Goal: Navigation & Orientation: Find specific page/section

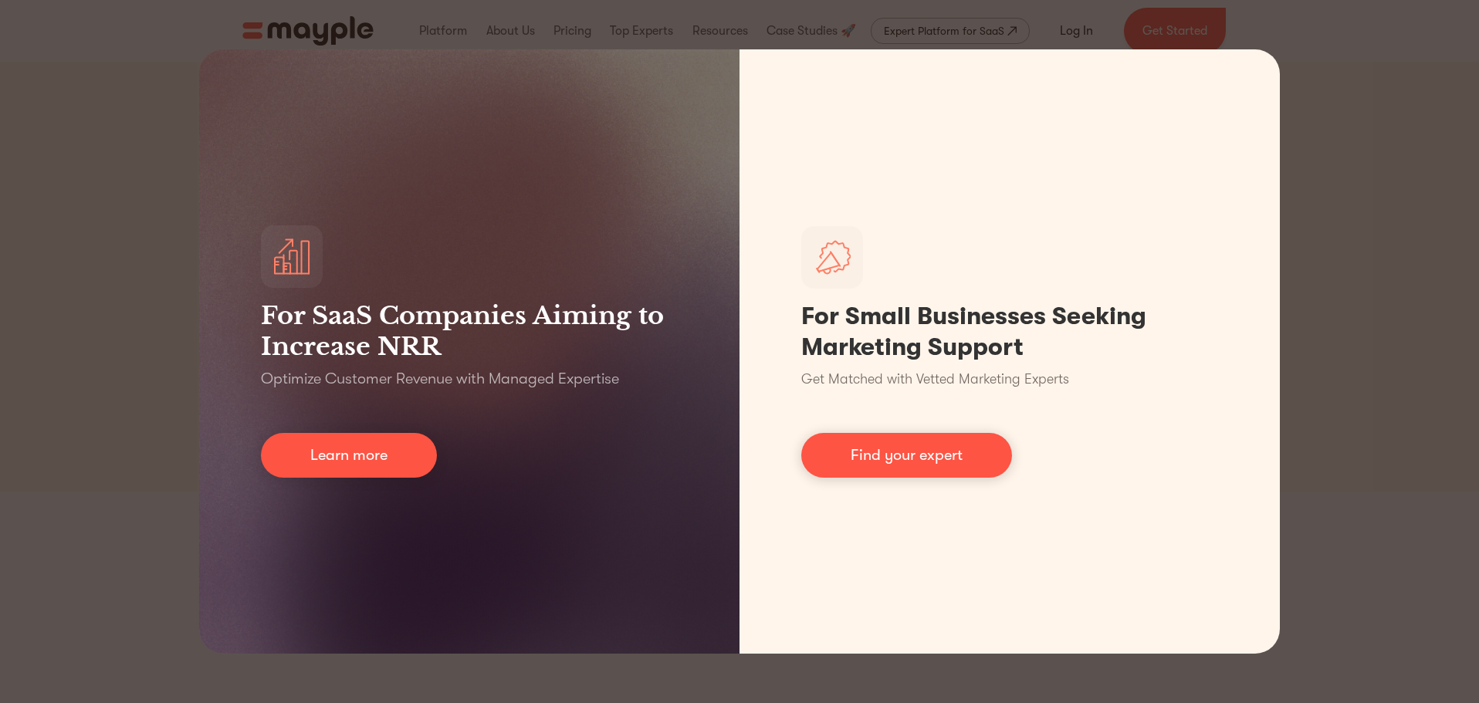
click at [1405, 374] on div "For SaaS Companies Aiming to Increase NRR Optimize Customer Revenue with Manage…" at bounding box center [739, 351] width 1479 height 703
click at [172, 236] on div "For SaaS Companies Aiming to Increase NRR Optimize Customer Revenue with Manage…" at bounding box center [739, 351] width 1479 height 703
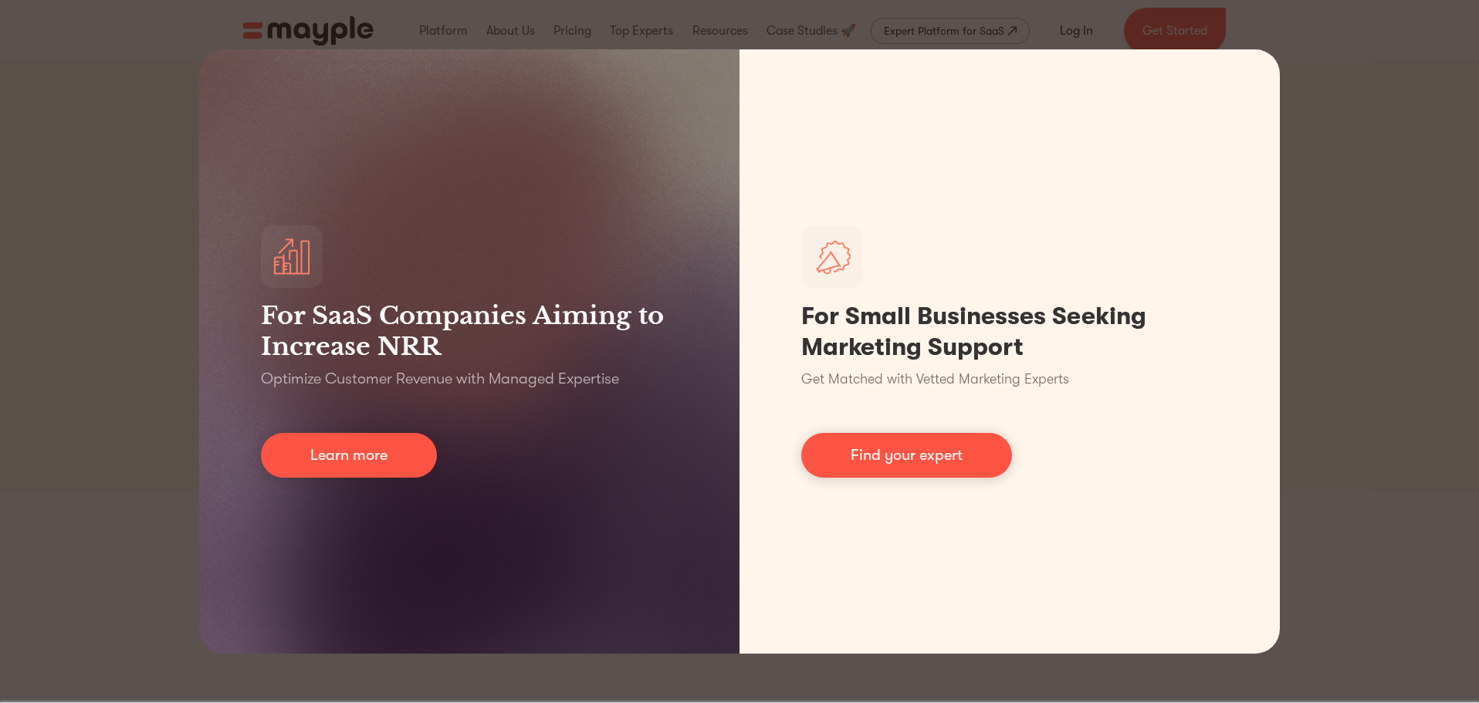
drag, startPoint x: 212, startPoint y: 139, endPoint x: 235, endPoint y: 120, distance: 29.7
click at [213, 139] on div "For SaaS Companies Aiming to Increase NRR Optimize Customer Revenue with Manage…" at bounding box center [469, 351] width 540 height 604
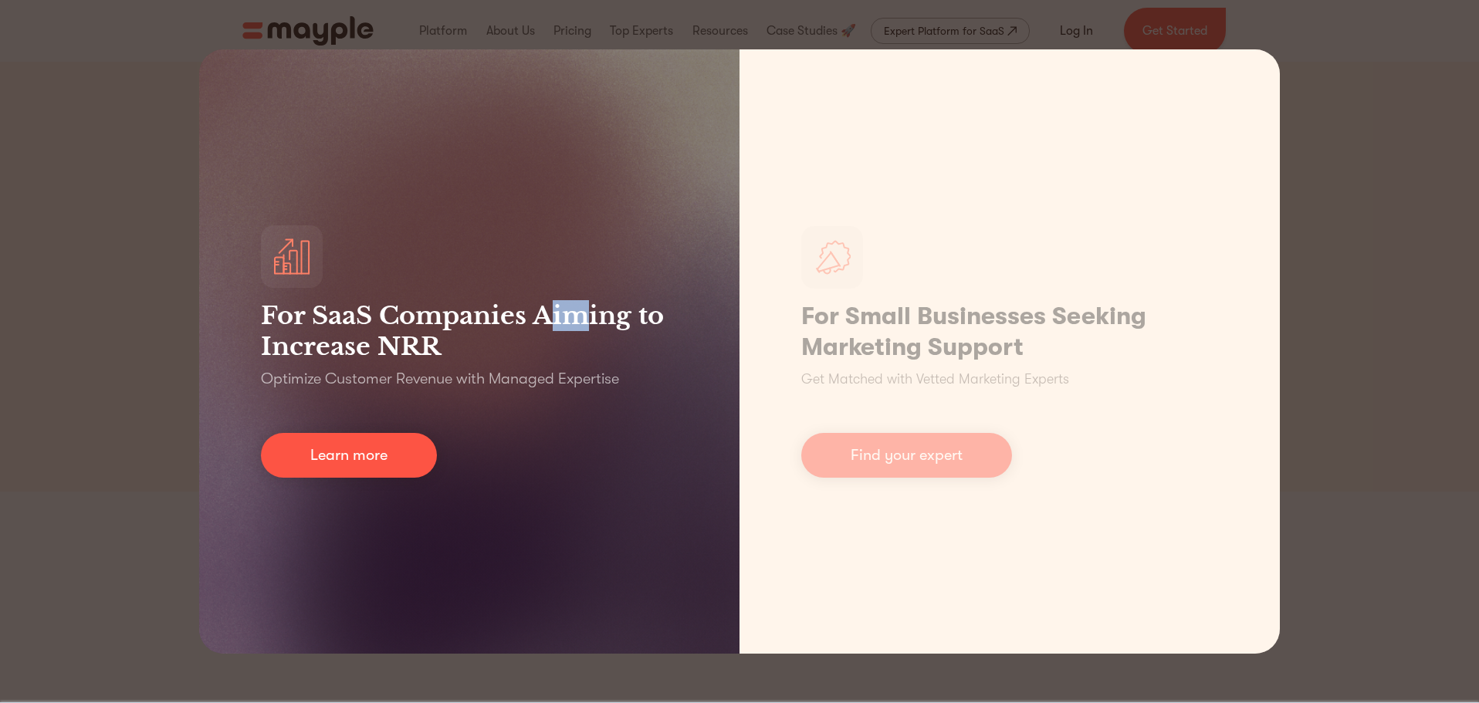
click at [588, 163] on div "For SaaS Companies Aiming to Increase NRR Optimize Customer Revenue with Manage…" at bounding box center [469, 351] width 540 height 604
click at [529, 213] on div "For SaaS Companies Aiming to Increase NRR Optimize Customer Revenue with Manage…" at bounding box center [469, 351] width 540 height 604
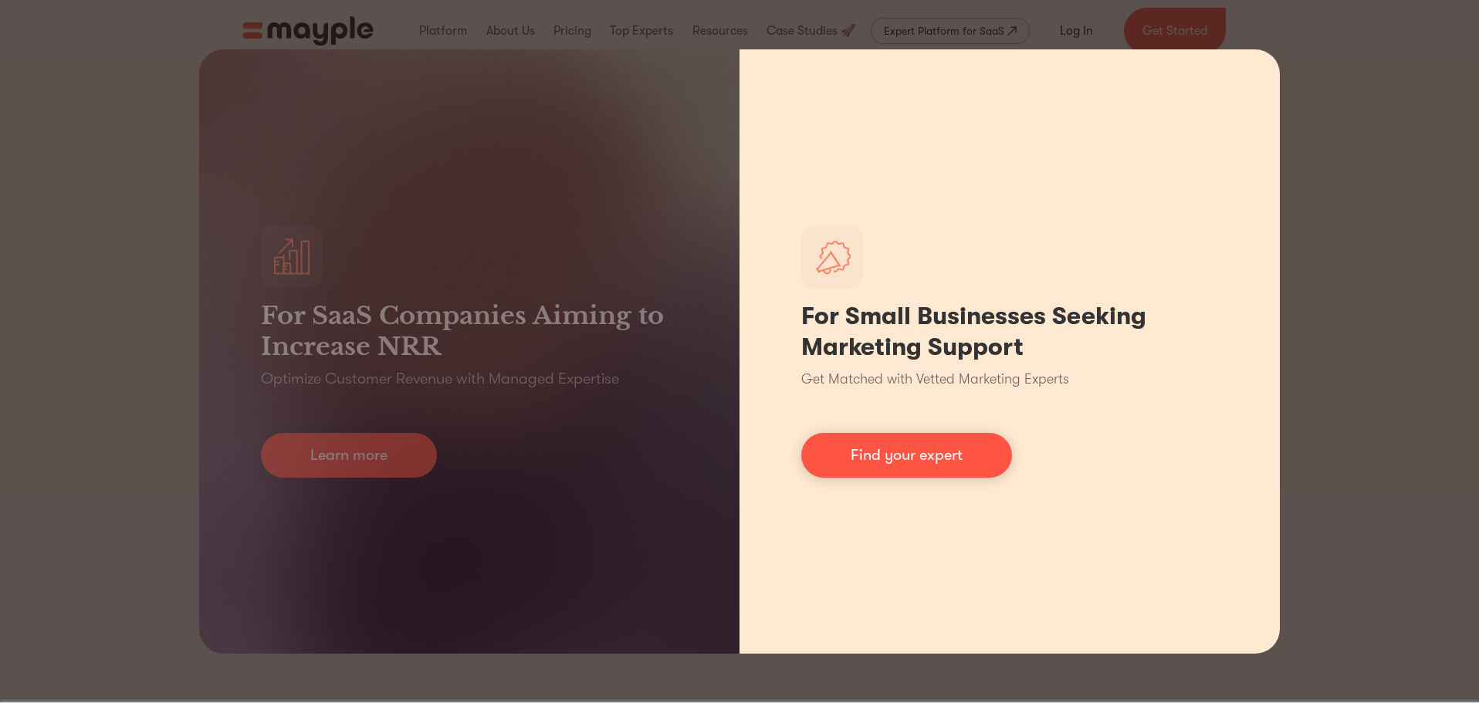
click at [1033, 443] on div "For Small Businesses Seeking Marketing Support Get Matched with Vetted Marketin…" at bounding box center [1009, 351] width 540 height 604
click at [1118, 249] on div "For Small Businesses Seeking Marketing Support Get Matched with Vetted Marketin…" at bounding box center [1009, 351] width 540 height 604
click at [1165, 185] on div "For Small Businesses Seeking Marketing Support Get Matched with Vetted Marketin…" at bounding box center [1009, 351] width 540 height 604
drag, startPoint x: 1200, startPoint y: 129, endPoint x: 1227, endPoint y: 106, distance: 35.6
click at [1203, 127] on div "For Small Businesses Seeking Marketing Support Get Matched with Vetted Marketin…" at bounding box center [1009, 351] width 540 height 604
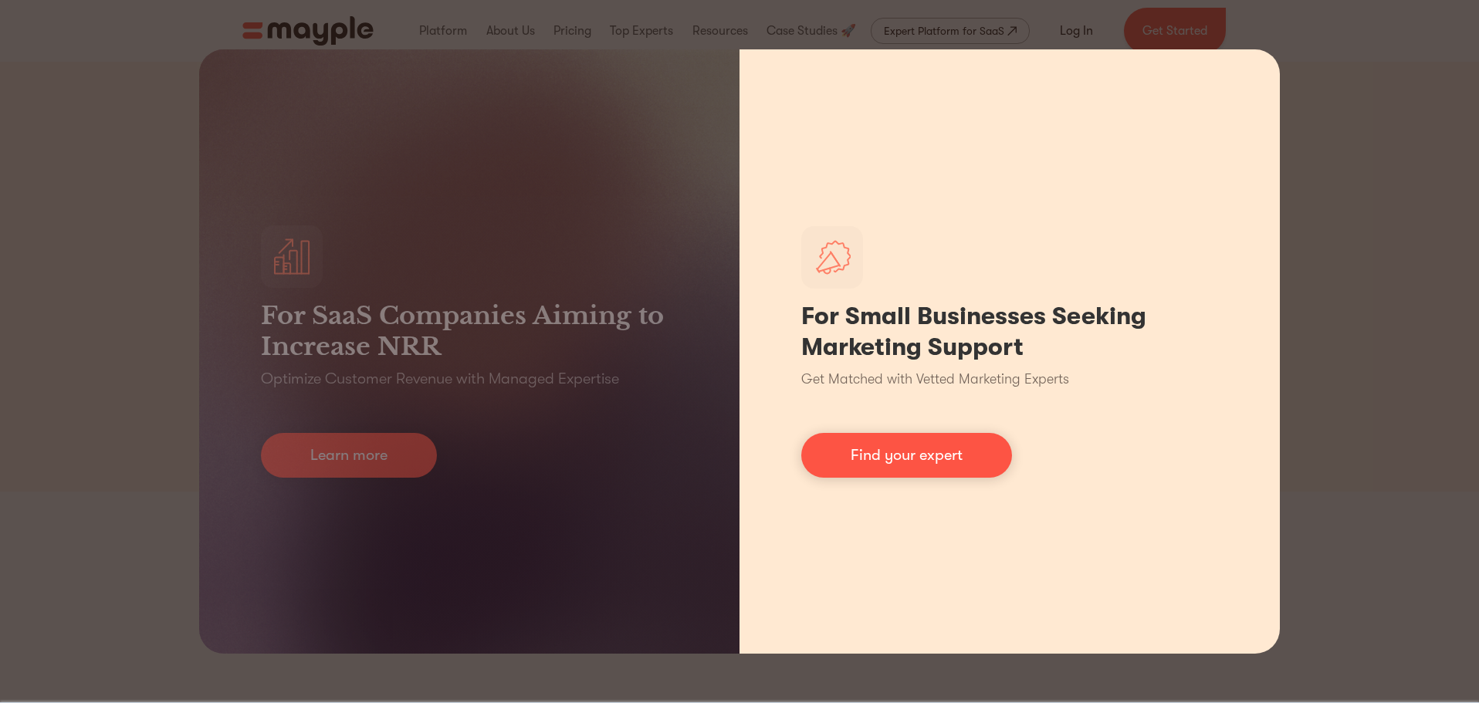
click at [1273, 66] on div "For Small Businesses Seeking Marketing Support Get Matched with Vetted Marketin…" at bounding box center [1009, 351] width 540 height 604
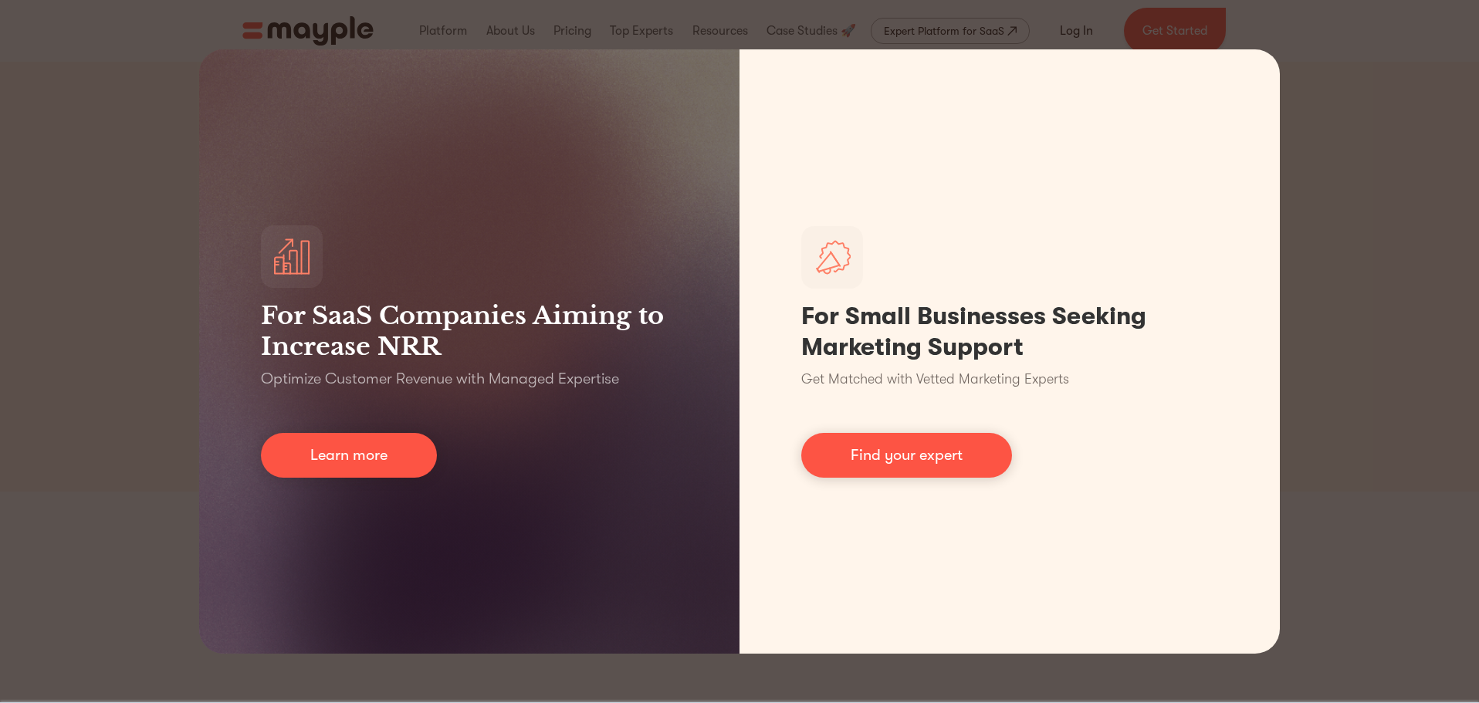
click at [1330, 24] on div "For SaaS Companies Aiming to Increase NRR Optimize Customer Revenue with Manage…" at bounding box center [739, 351] width 1479 height 703
click at [439, 16] on div "For SaaS Companies Aiming to Increase NRR Optimize Customer Revenue with Manage…" at bounding box center [739, 351] width 1479 height 703
click at [440, 47] on div "For SaaS Companies Aiming to Increase NRR Optimize Customer Revenue with Manage…" at bounding box center [739, 351] width 1479 height 703
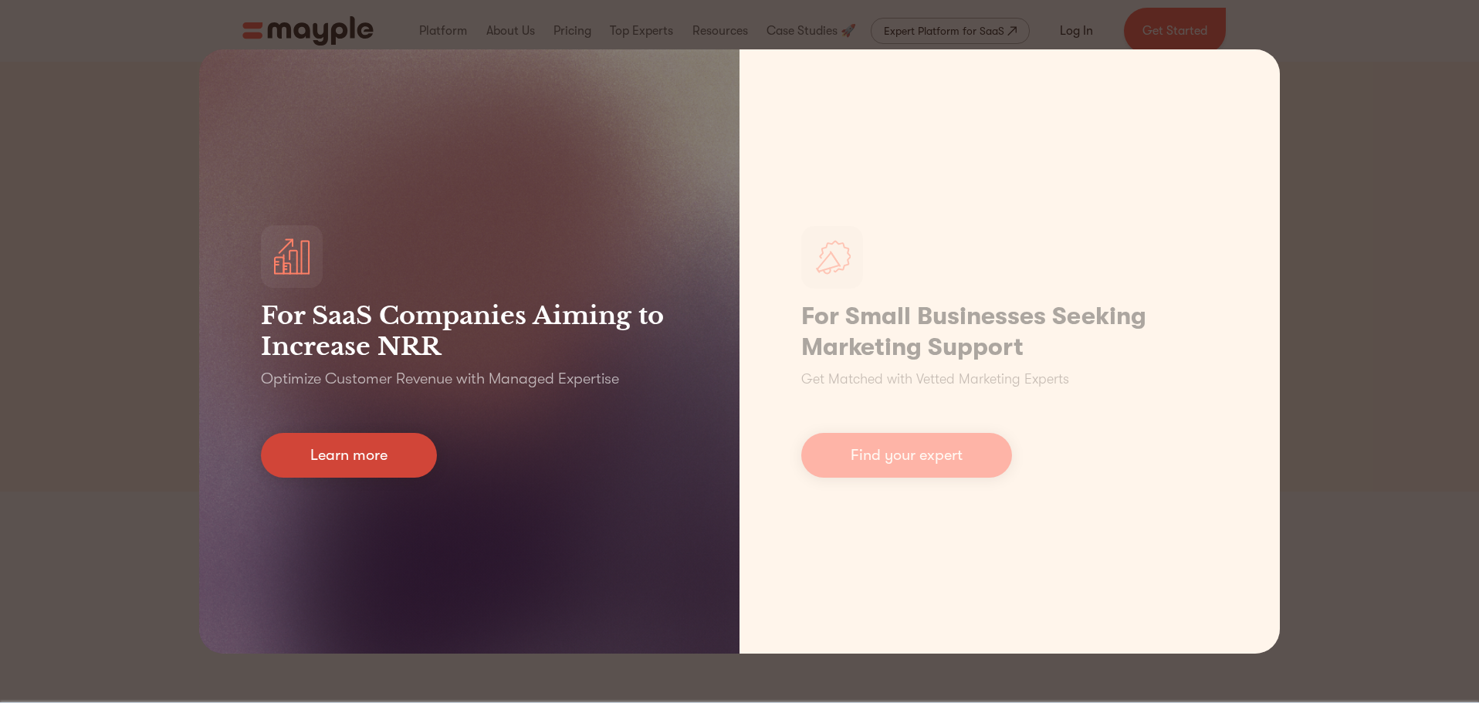
click at [375, 453] on link "Learn more" at bounding box center [349, 455] width 176 height 45
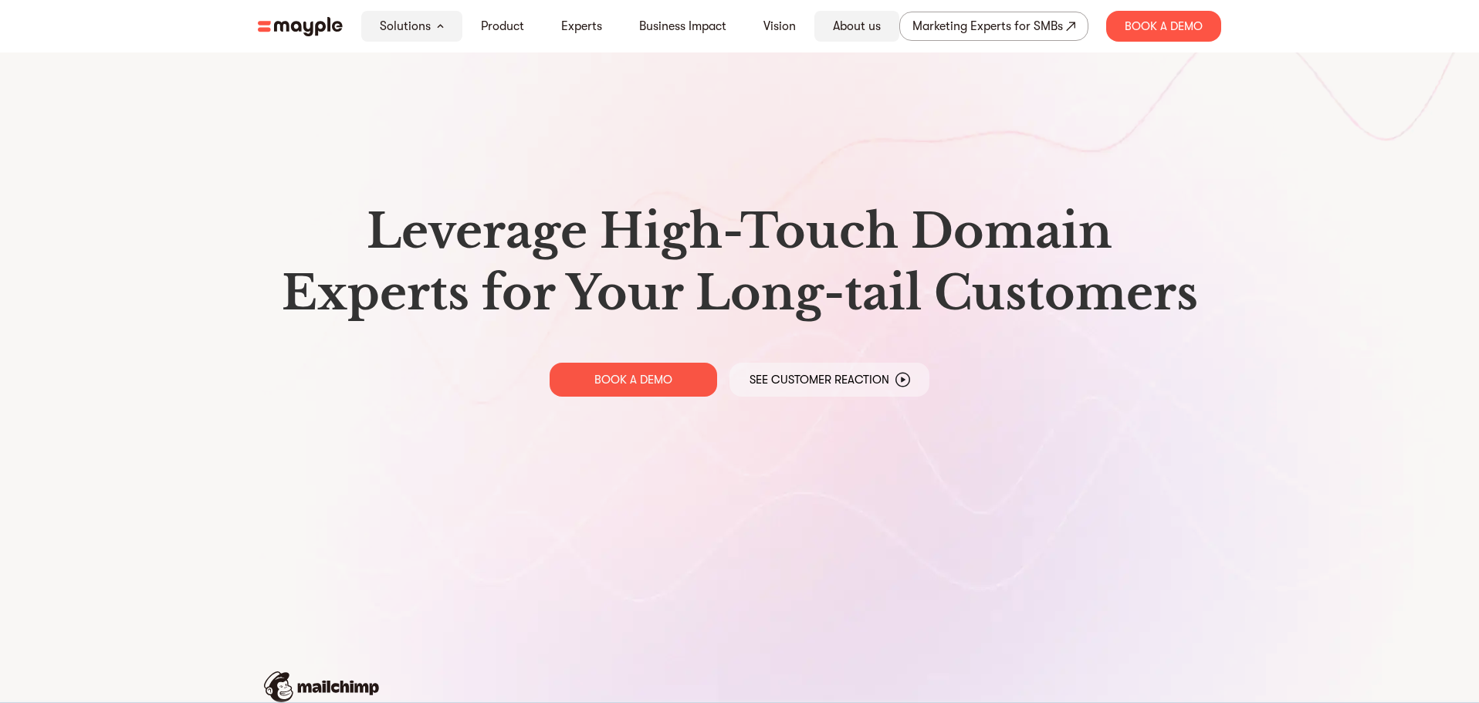
click at [867, 23] on link "About us" at bounding box center [857, 26] width 48 height 19
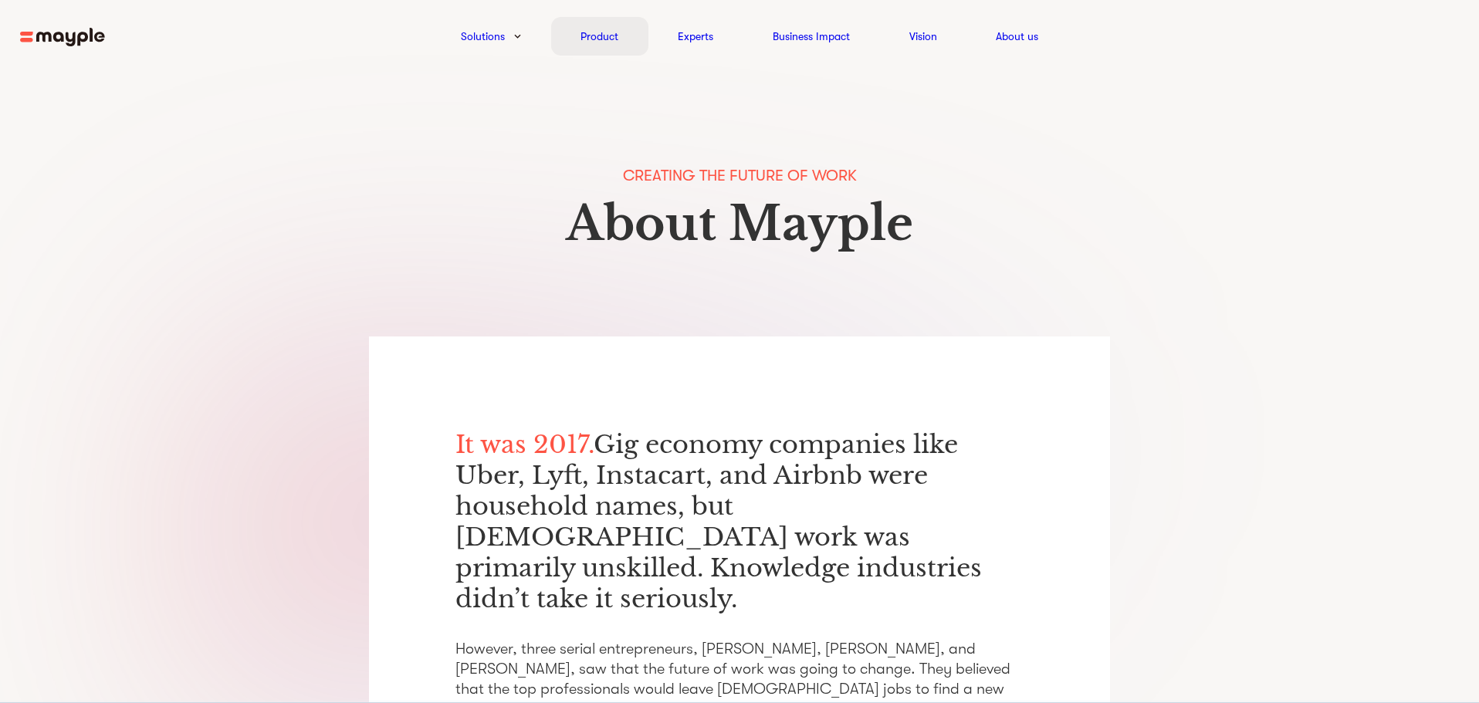
click at [601, 40] on link "Product" at bounding box center [599, 36] width 38 height 19
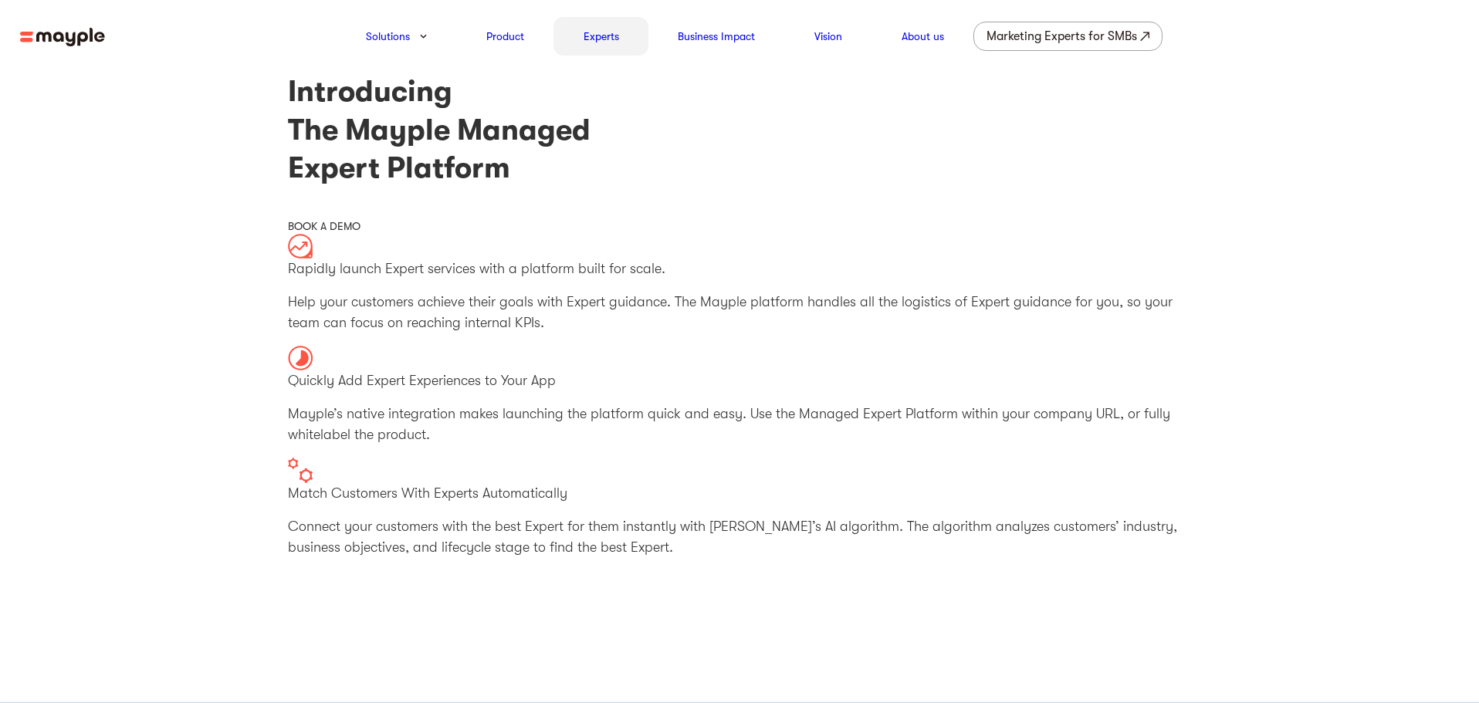
click at [602, 42] on link "Experts" at bounding box center [601, 36] width 36 height 19
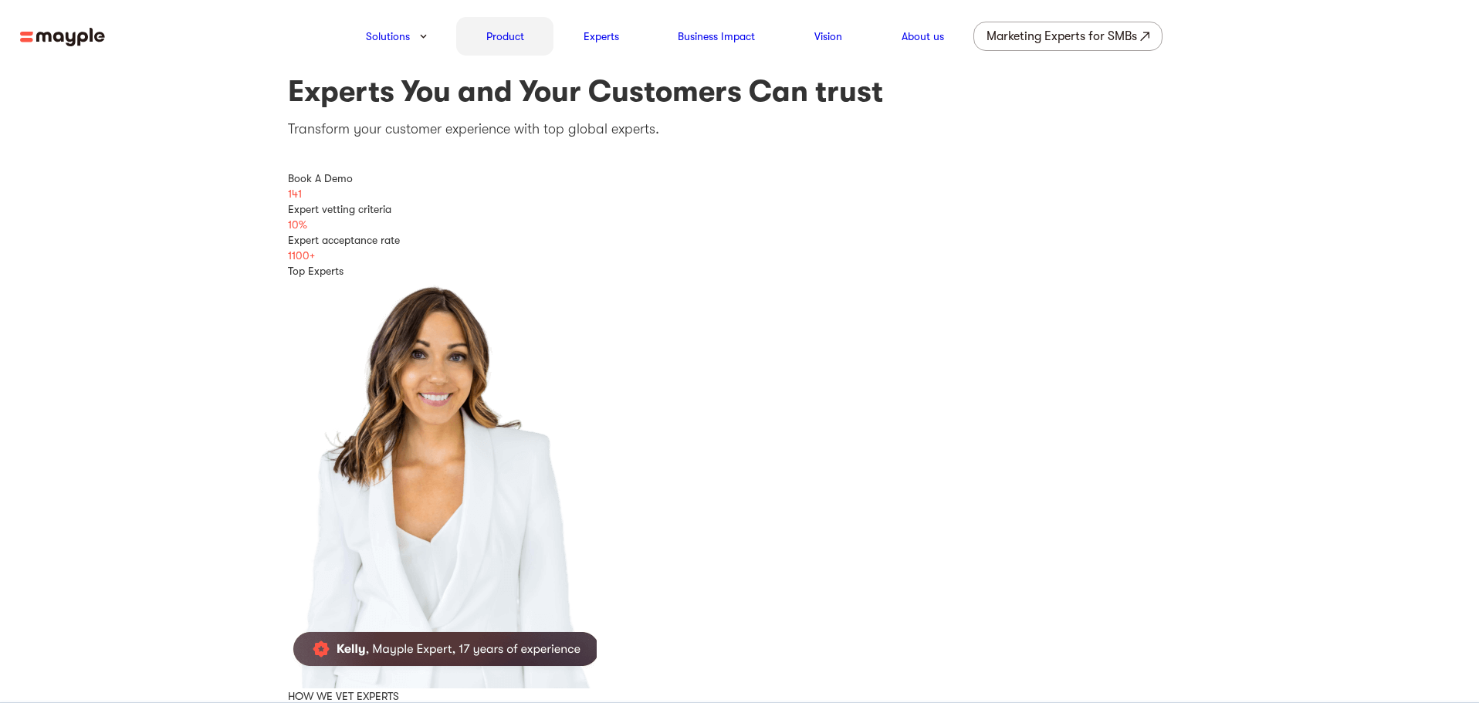
click at [511, 42] on link "Product" at bounding box center [505, 36] width 38 height 19
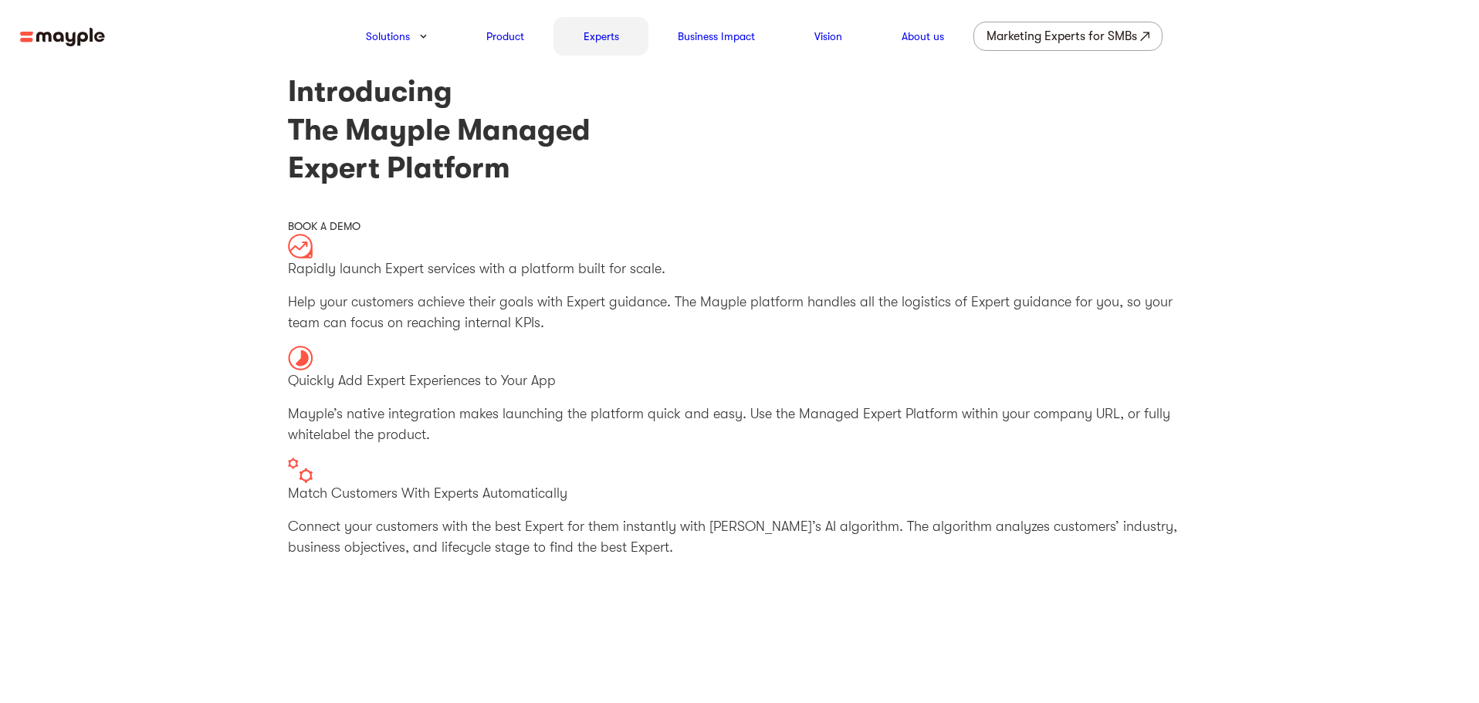
click at [604, 46] on div "Experts" at bounding box center [600, 36] width 95 height 39
click at [735, 39] on link "Business Impact" at bounding box center [716, 36] width 77 height 19
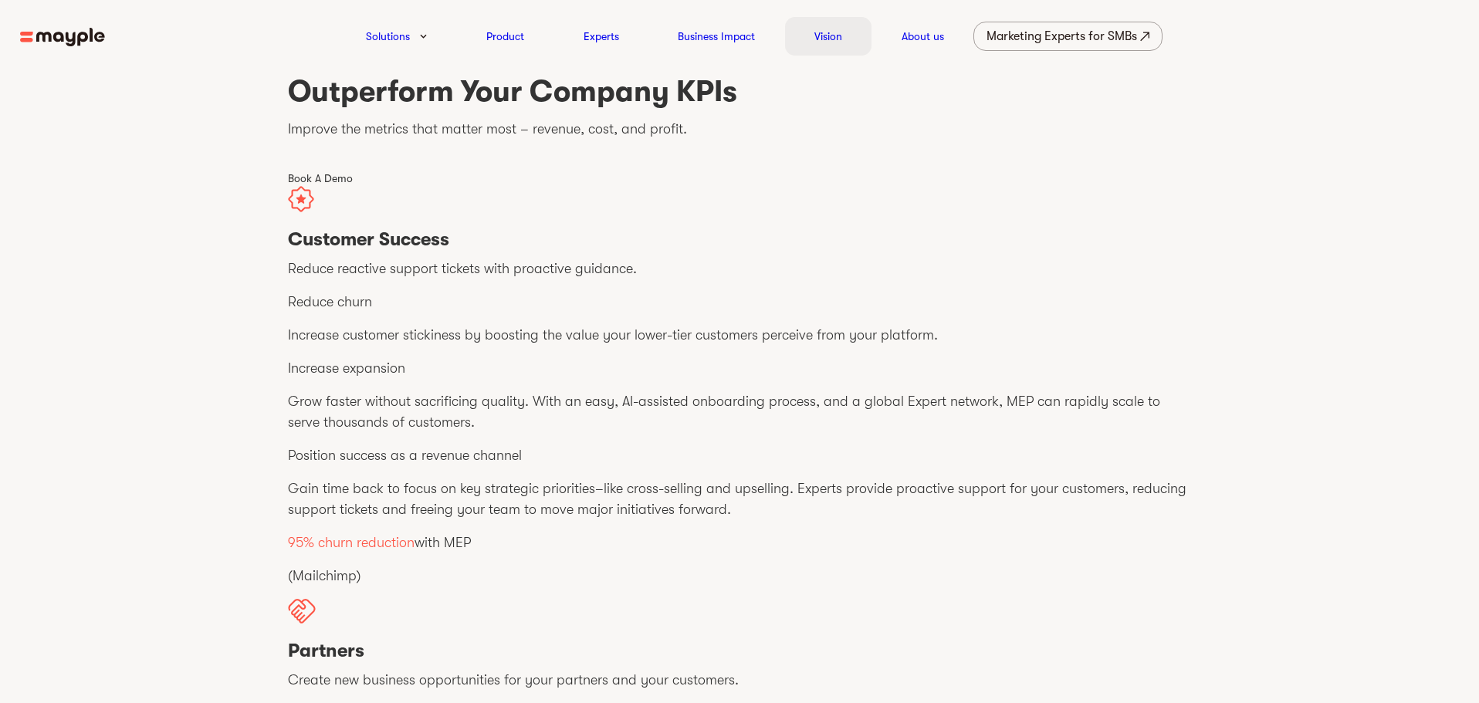
click at [839, 48] on div "Vision" at bounding box center [828, 36] width 87 height 39
click at [930, 44] on link "About us" at bounding box center [922, 36] width 42 height 19
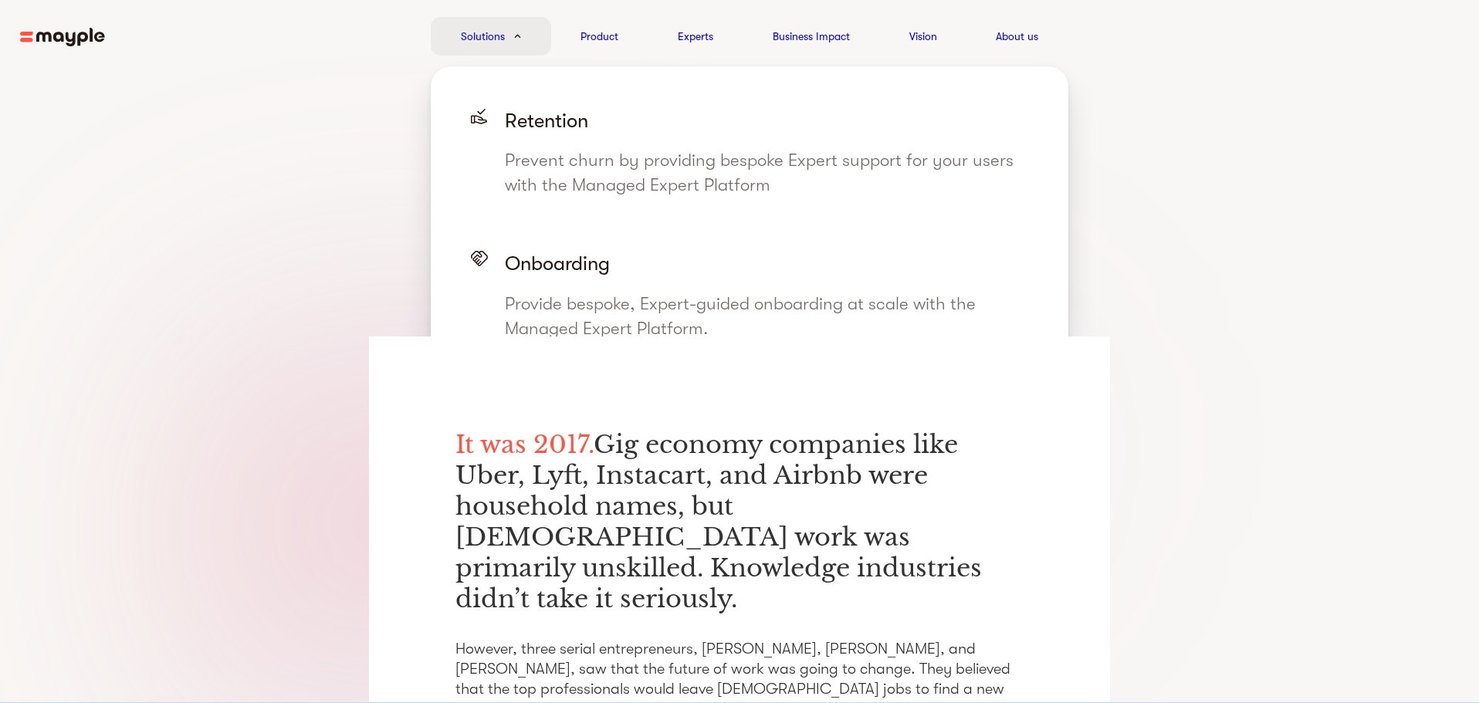
click at [491, 37] on link "Solutions" at bounding box center [483, 36] width 44 height 19
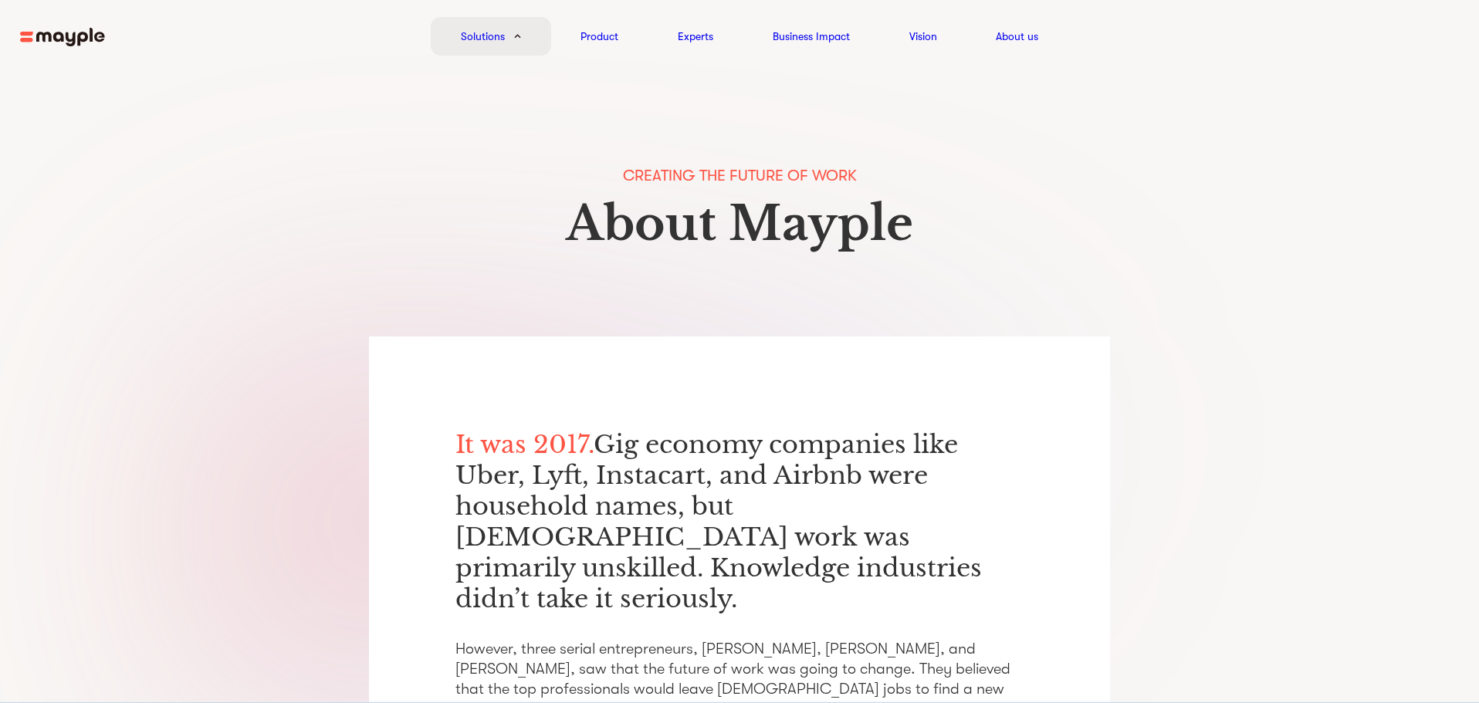
click at [63, 36] on img at bounding box center [62, 37] width 85 height 19
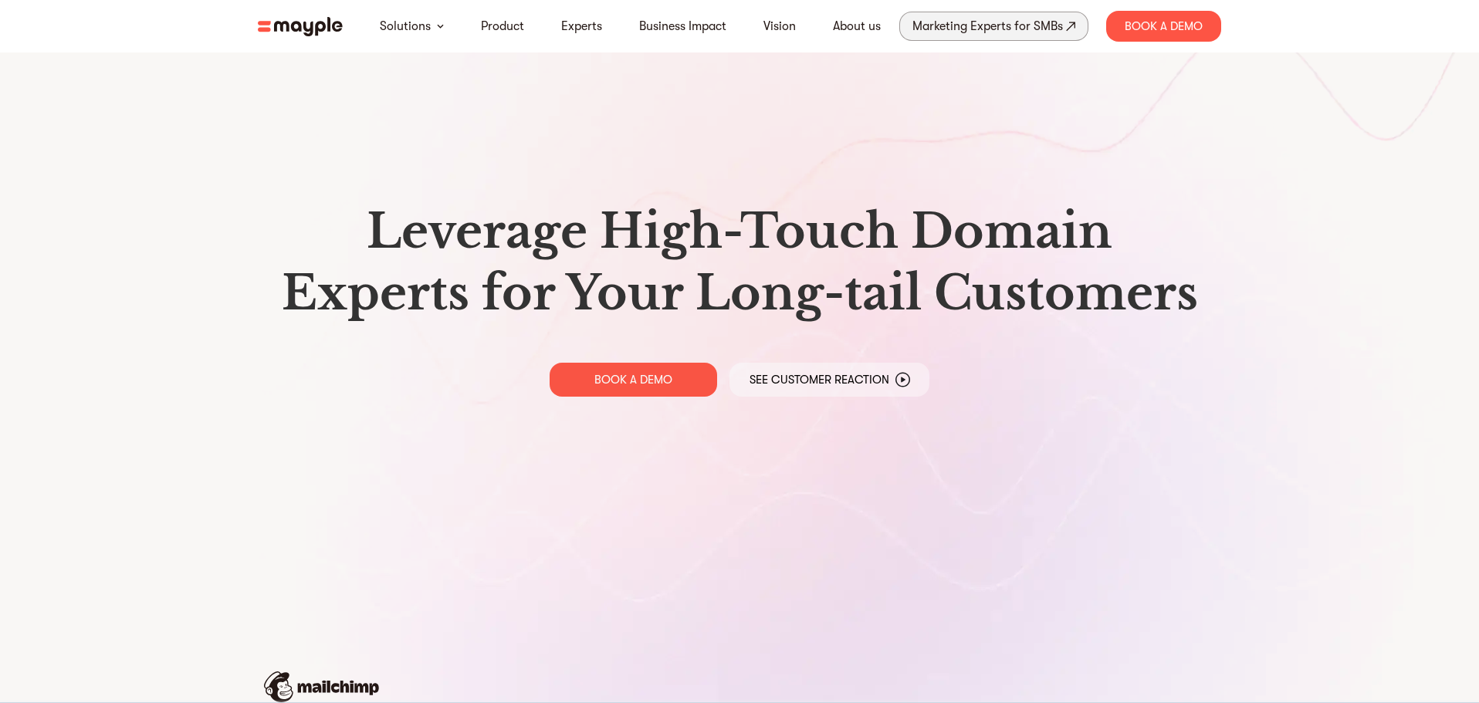
click at [1015, 20] on div "Marketing Experts for SMBs" at bounding box center [987, 26] width 150 height 22
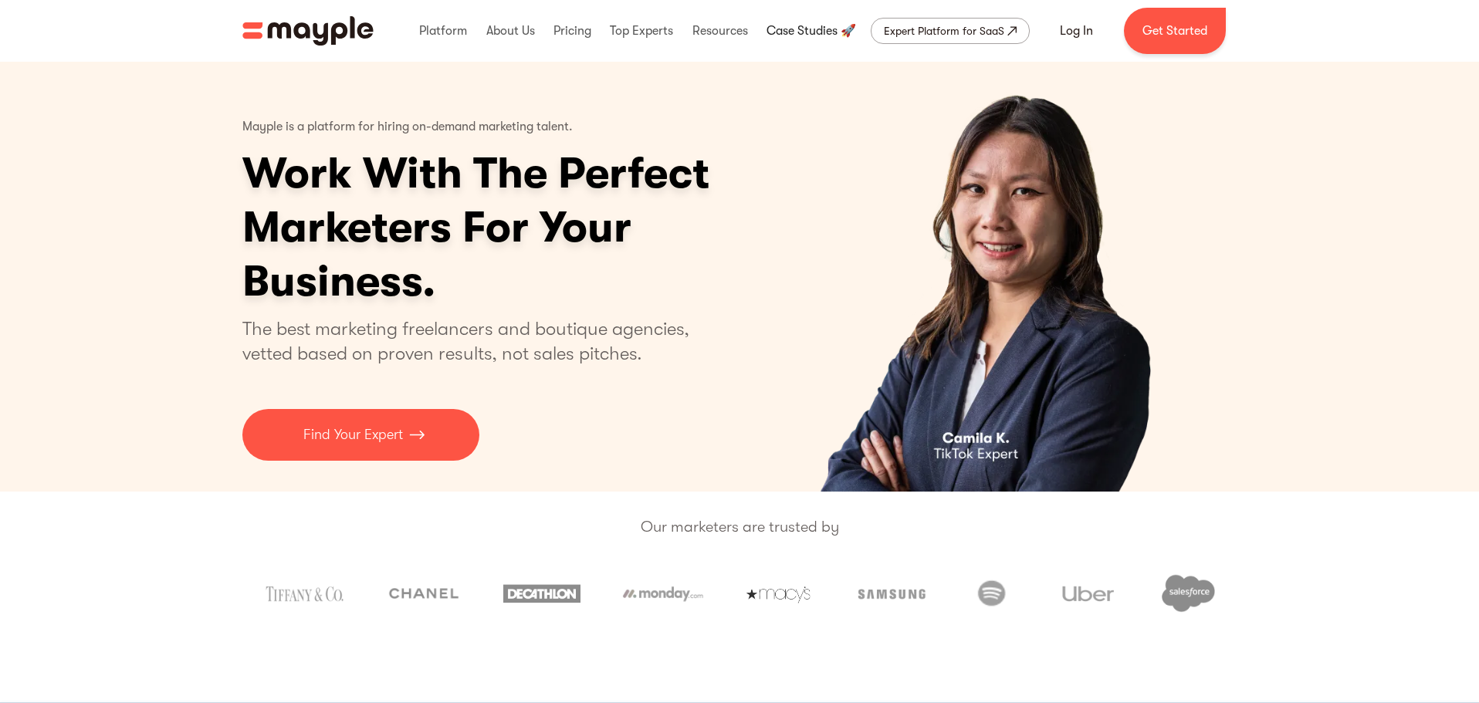
click at [805, 30] on link at bounding box center [811, 30] width 97 height 49
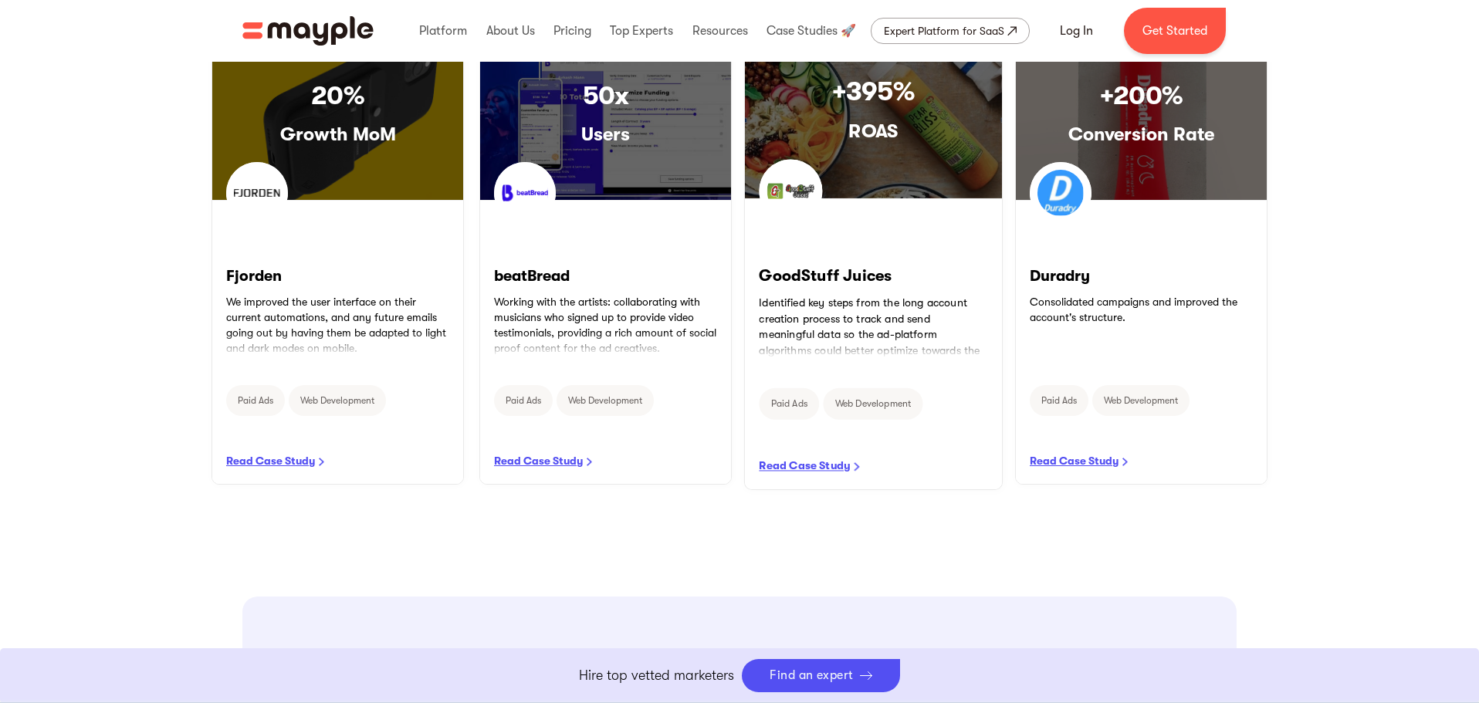
scroll to position [927, 0]
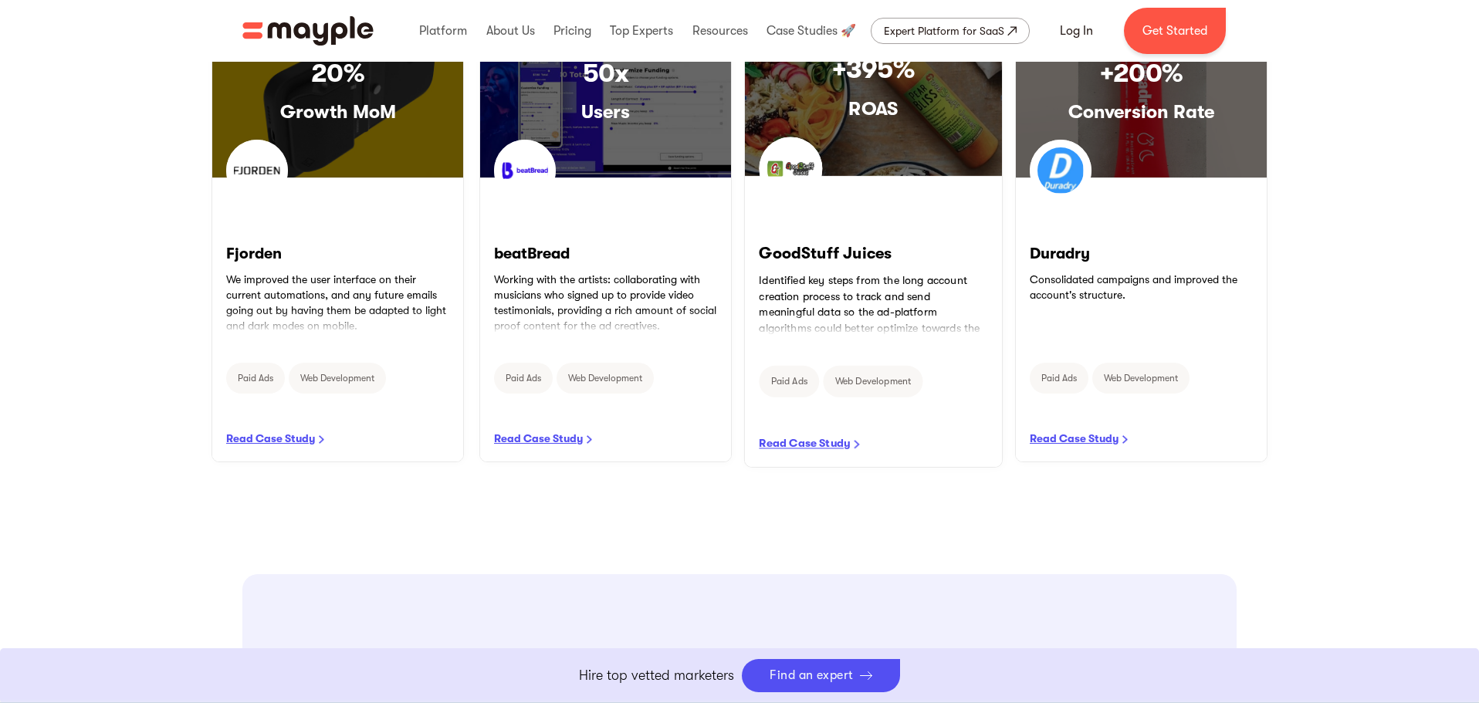
click at [919, 230] on link "READ CASE STUDY" at bounding box center [873, 322] width 257 height 290
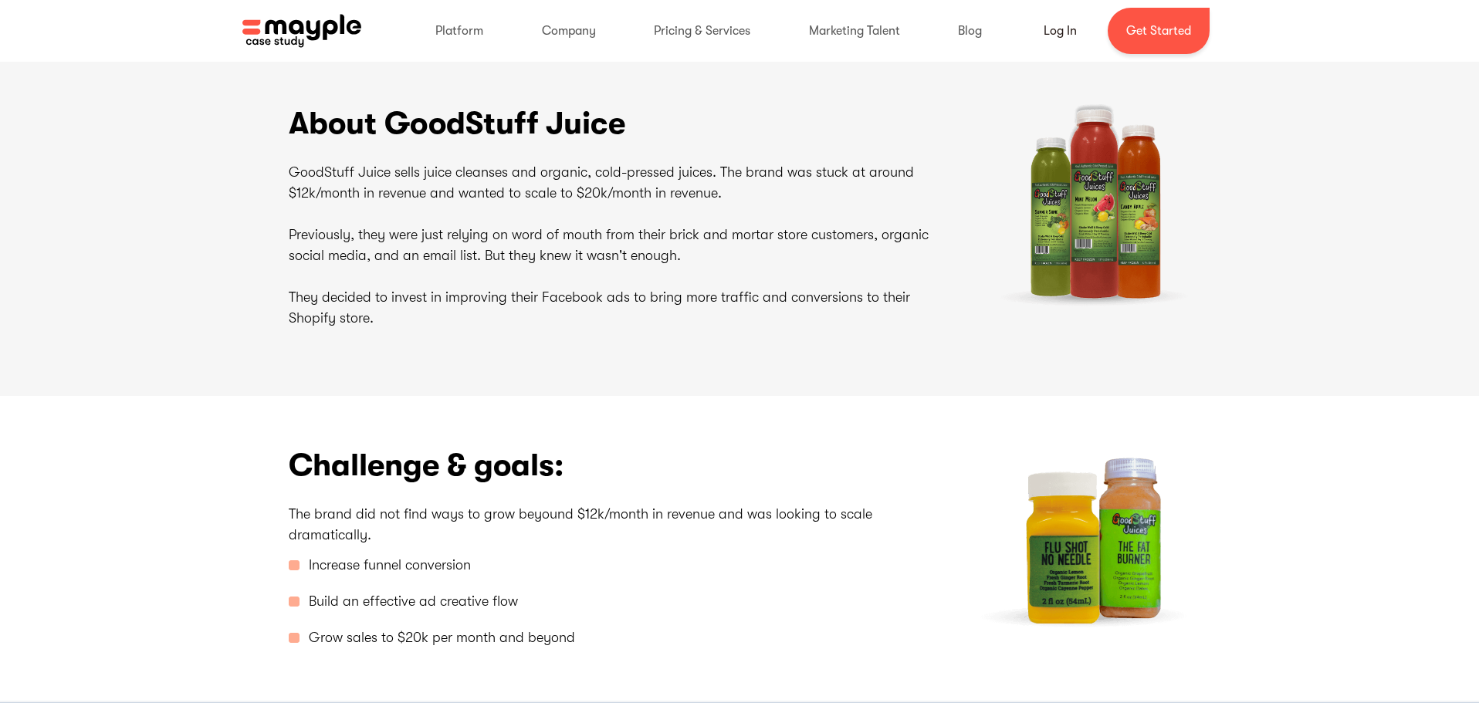
scroll to position [58, 0]
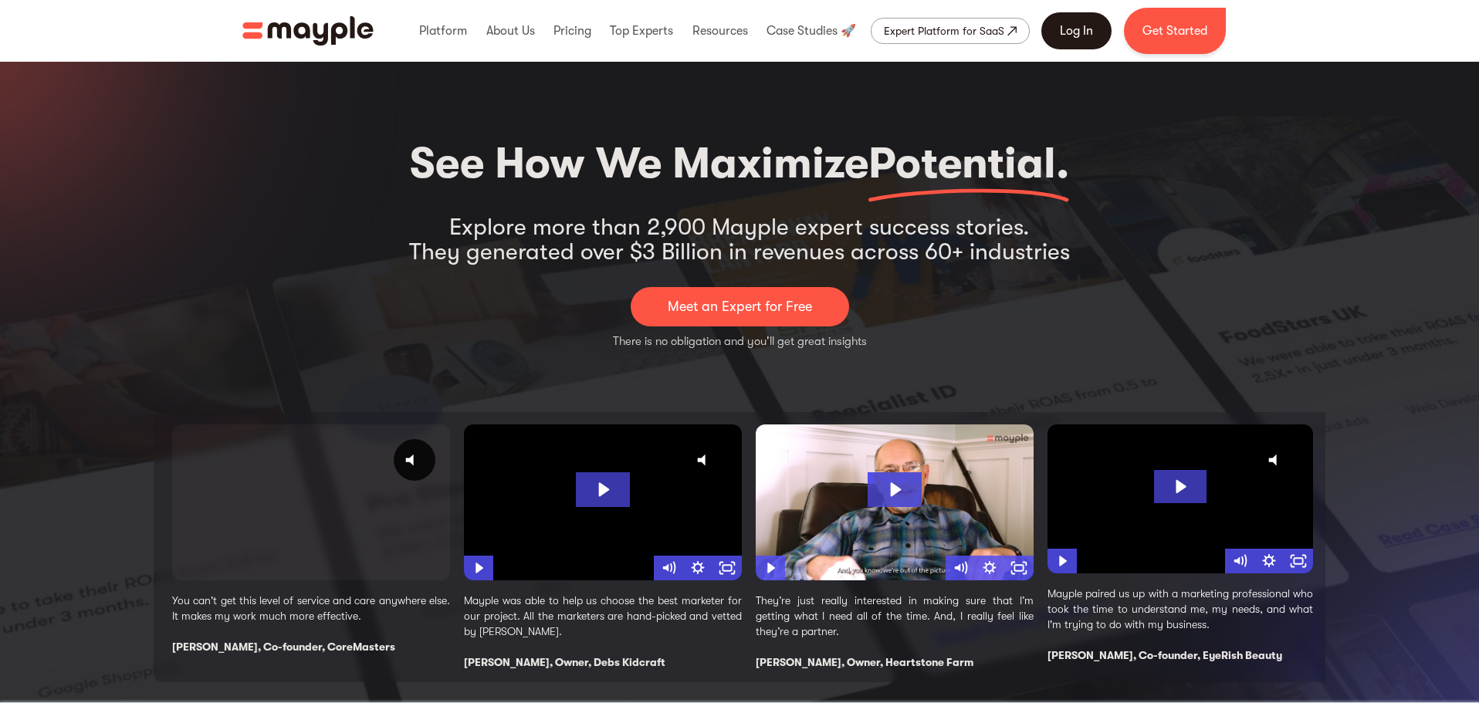
click at [1080, 24] on link "Log In" at bounding box center [1076, 30] width 70 height 37
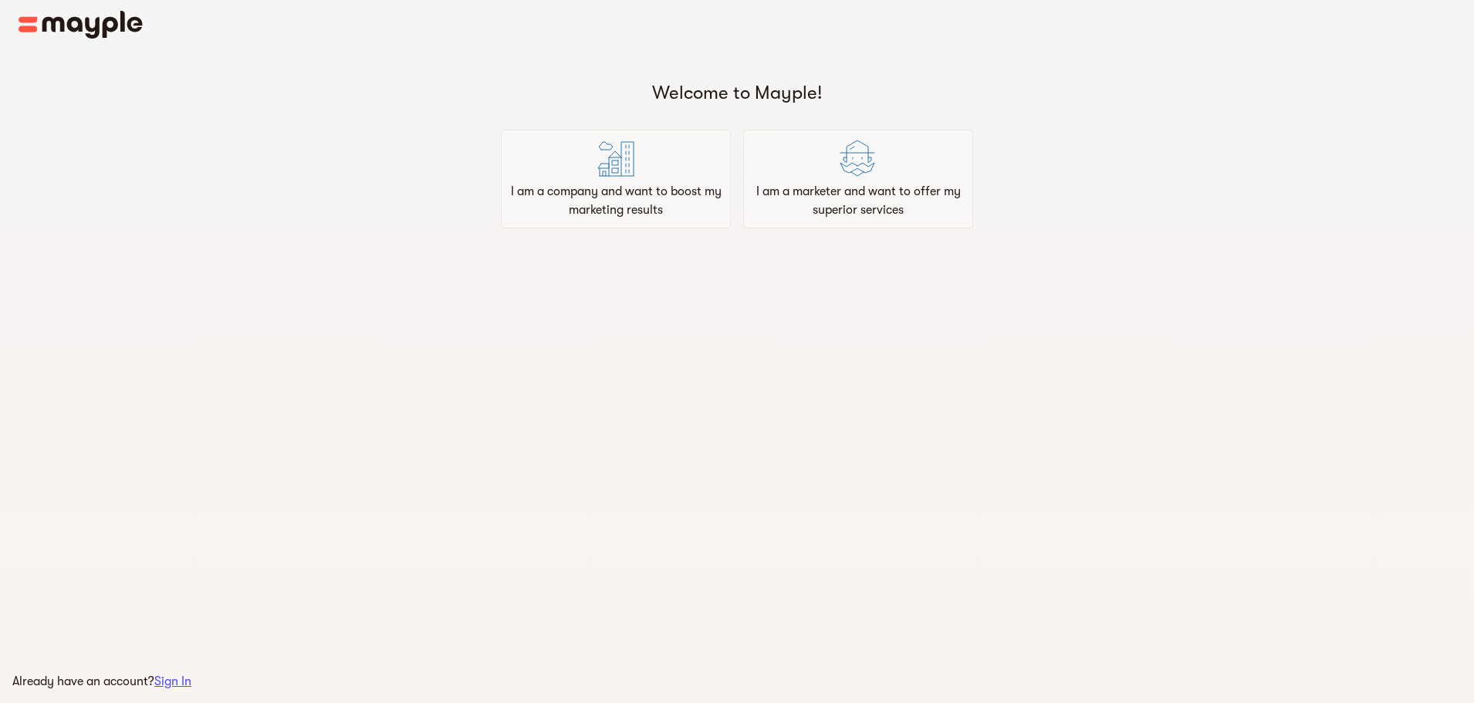
click at [180, 681] on span "Sign In" at bounding box center [172, 682] width 37 height 14
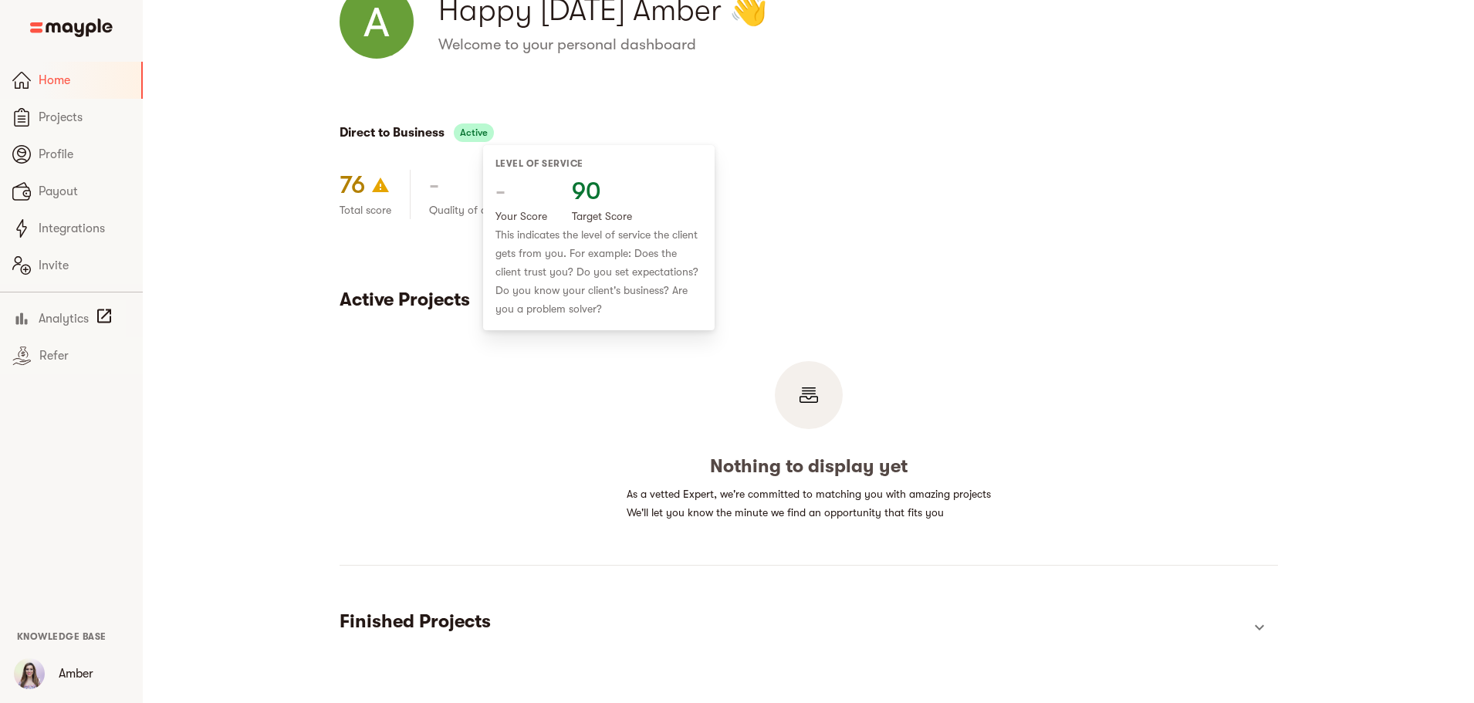
scroll to position [82, 0]
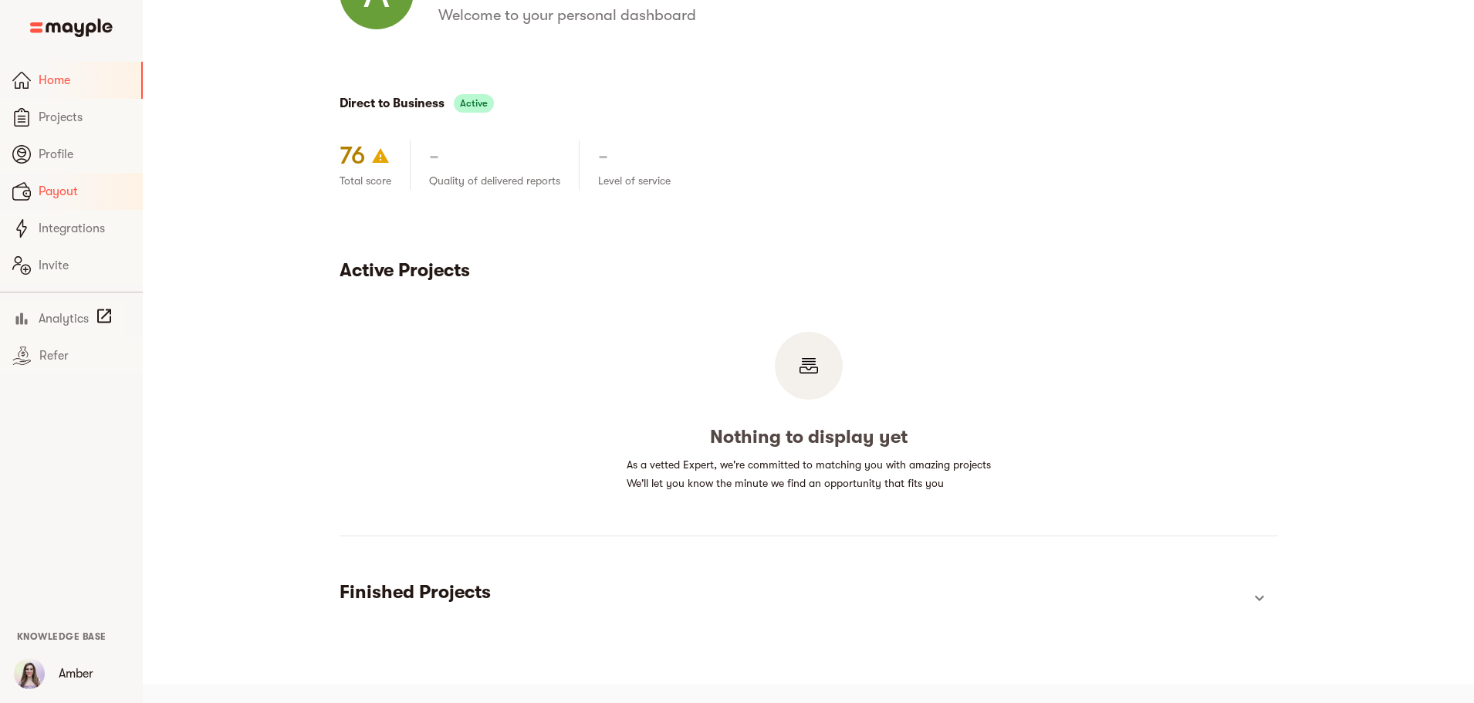
click at [45, 184] on span "Payout" at bounding box center [85, 191] width 92 height 19
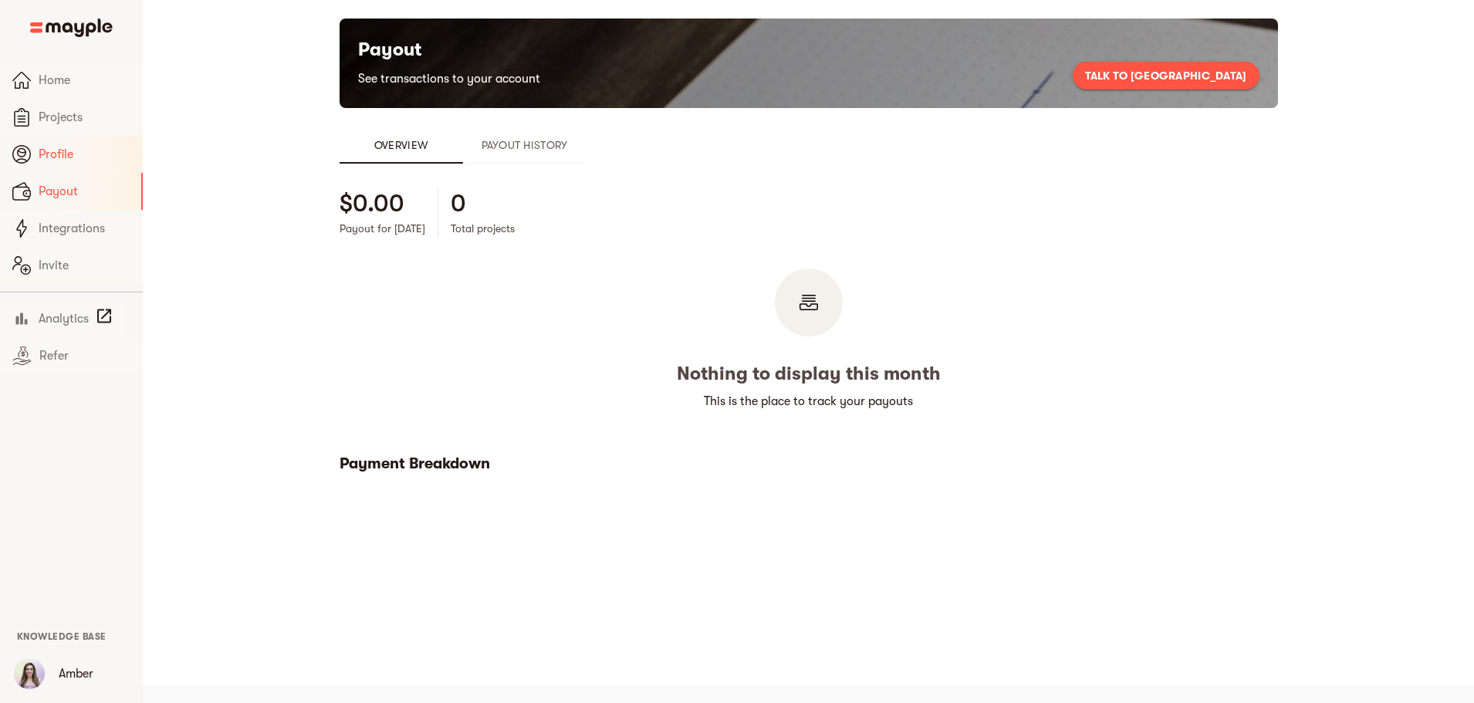
click at [61, 156] on span "Profile" at bounding box center [85, 154] width 92 height 19
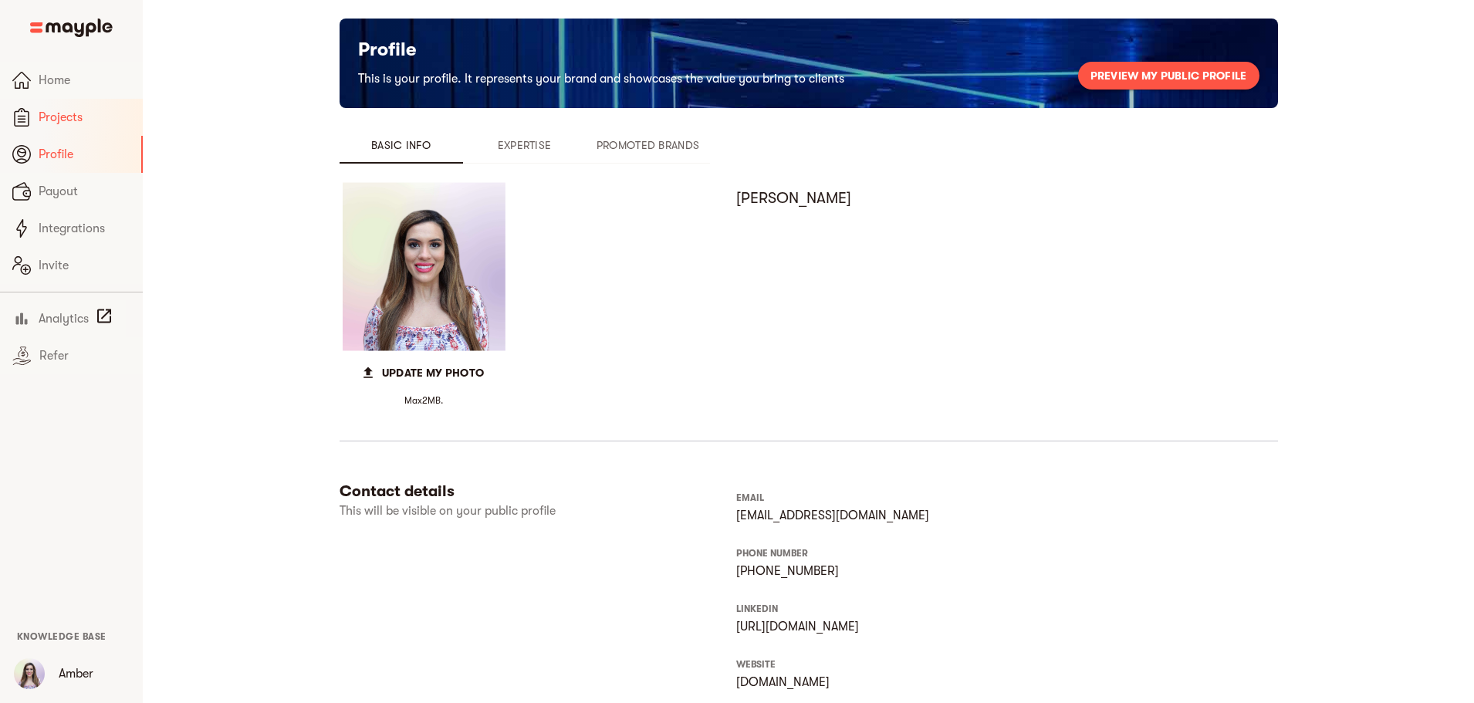
click at [71, 123] on span "Projects" at bounding box center [85, 117] width 92 height 19
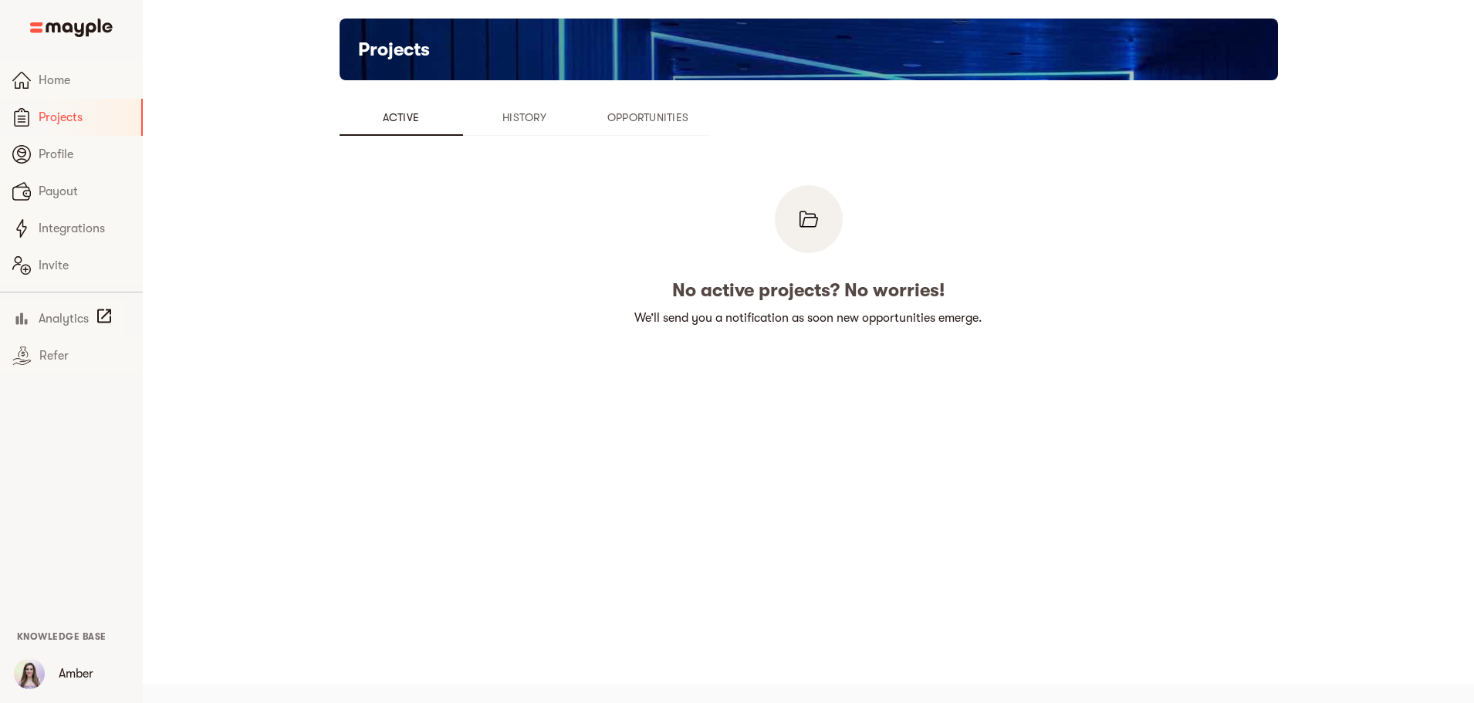
click at [596, 120] on span "Opportunities" at bounding box center [648, 117] width 105 height 19
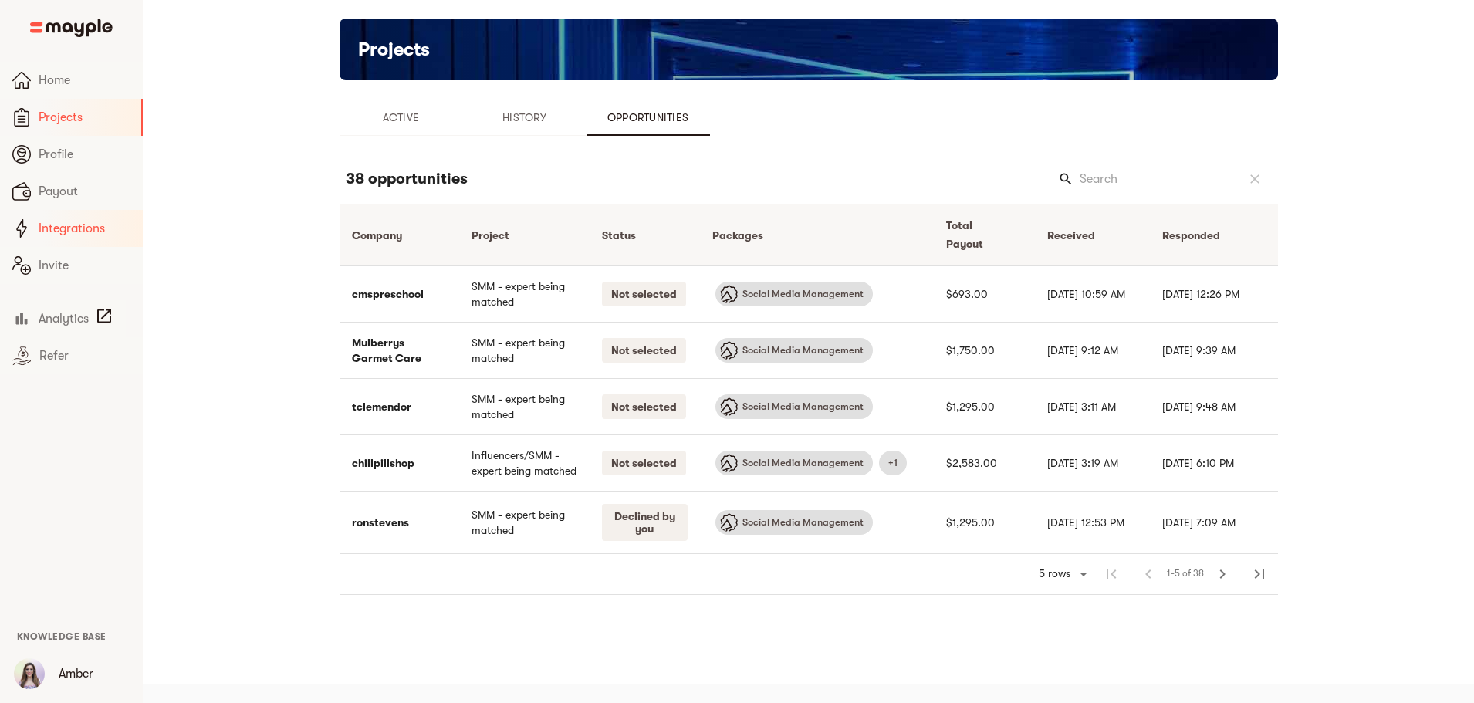
click at [63, 237] on span "Integrations" at bounding box center [85, 228] width 92 height 19
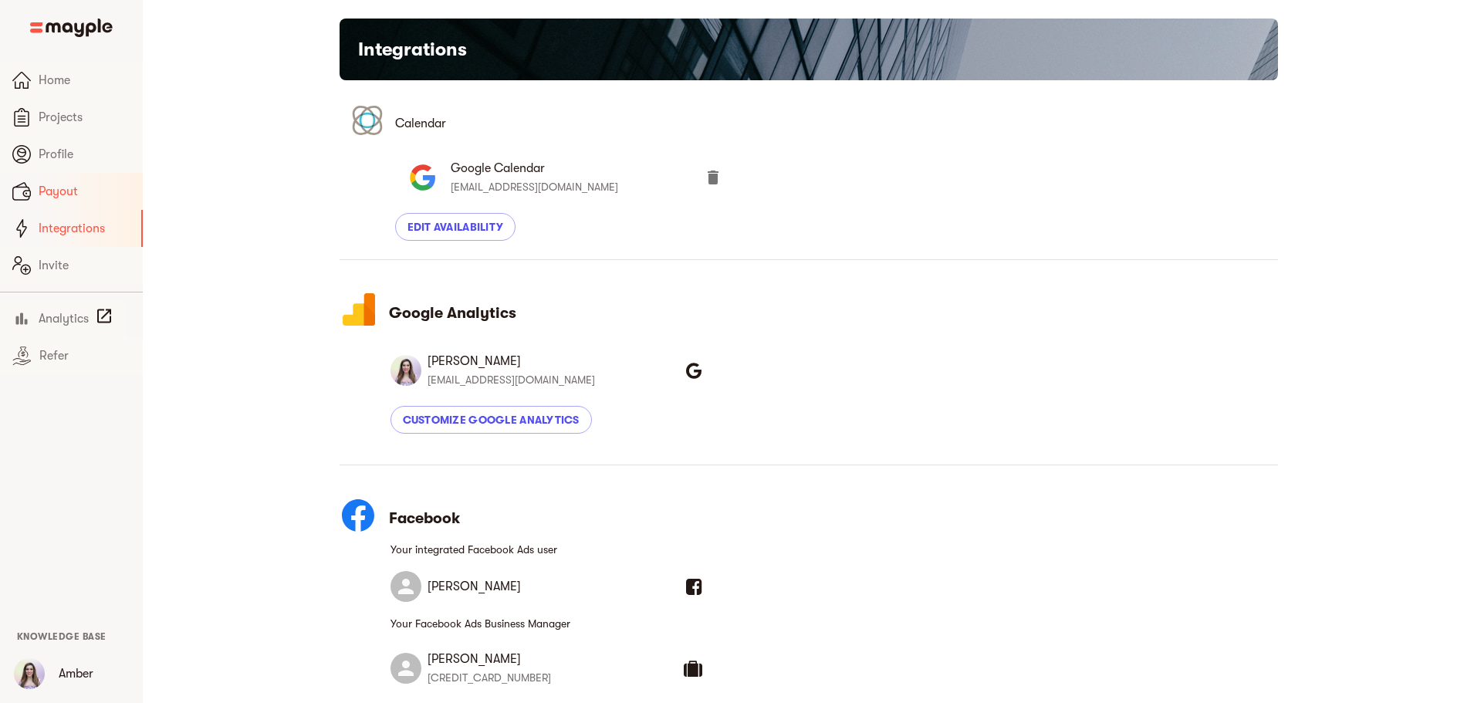
click at [90, 195] on span "Payout" at bounding box center [85, 191] width 92 height 19
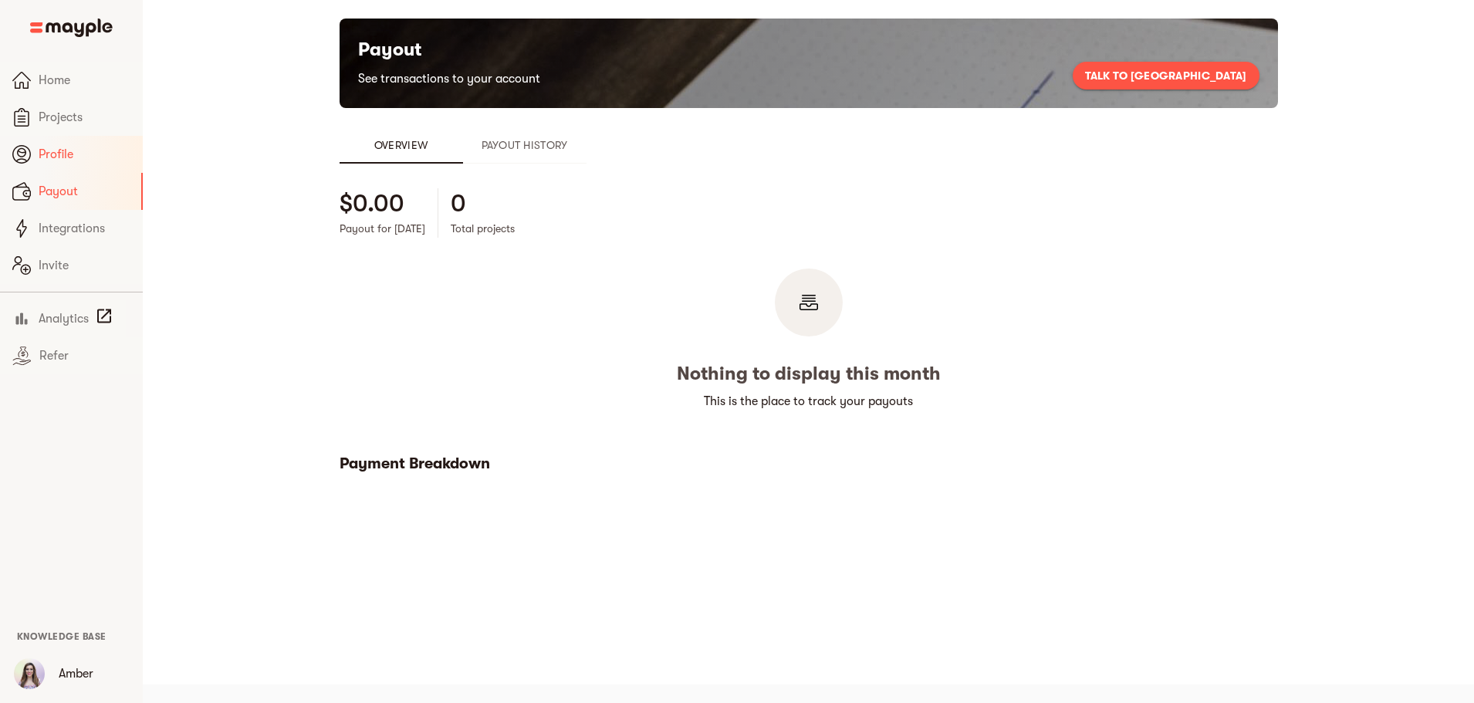
click at [101, 167] on link "Profile" at bounding box center [71, 154] width 143 height 37
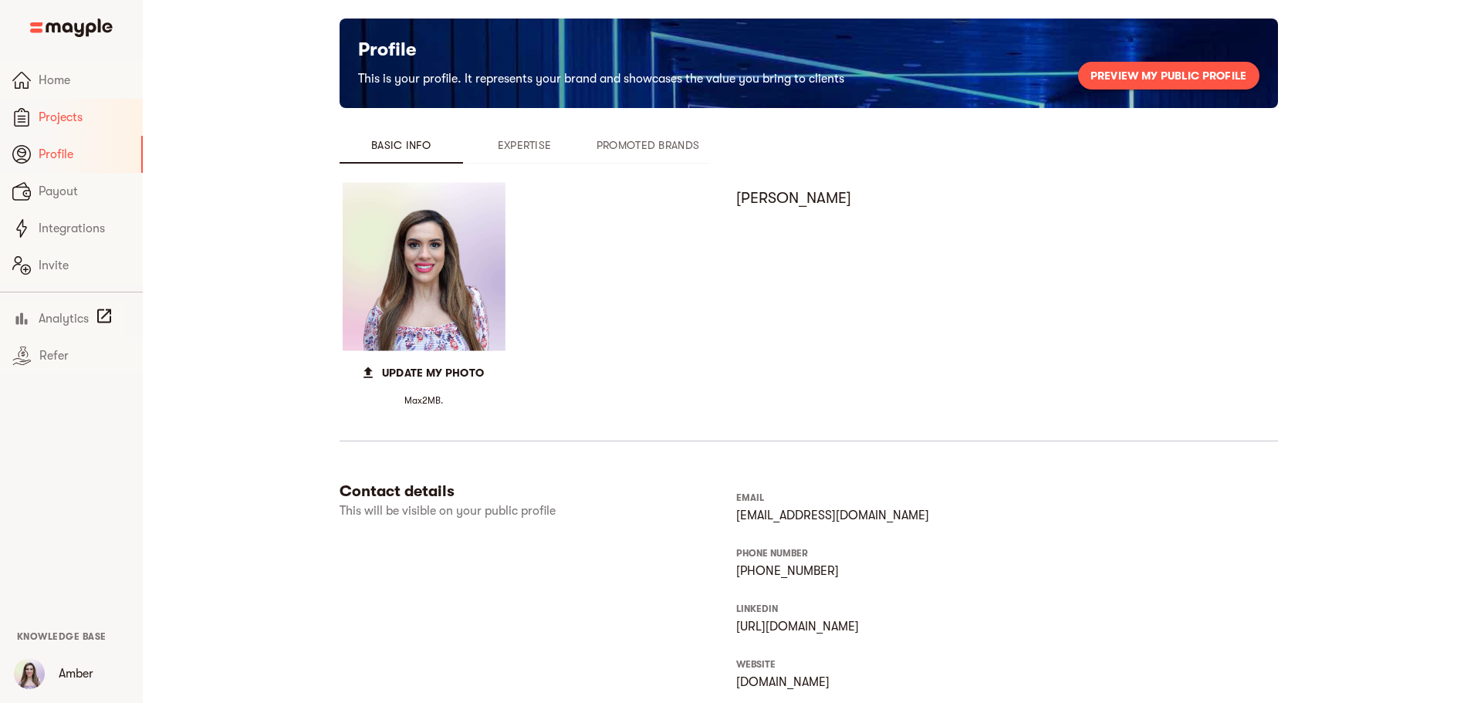
click at [108, 119] on span "Projects" at bounding box center [85, 117] width 92 height 19
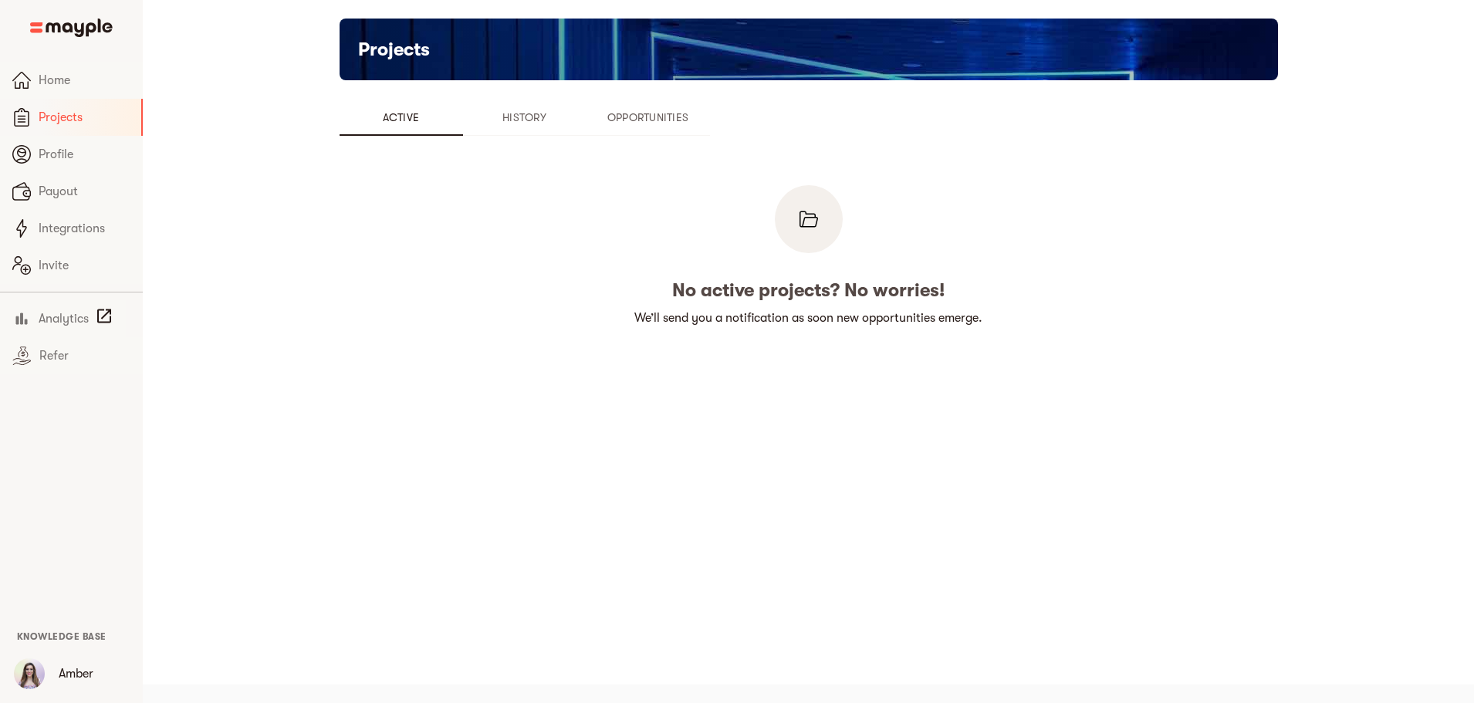
click at [596, 123] on span "Opportunities" at bounding box center [648, 117] width 105 height 19
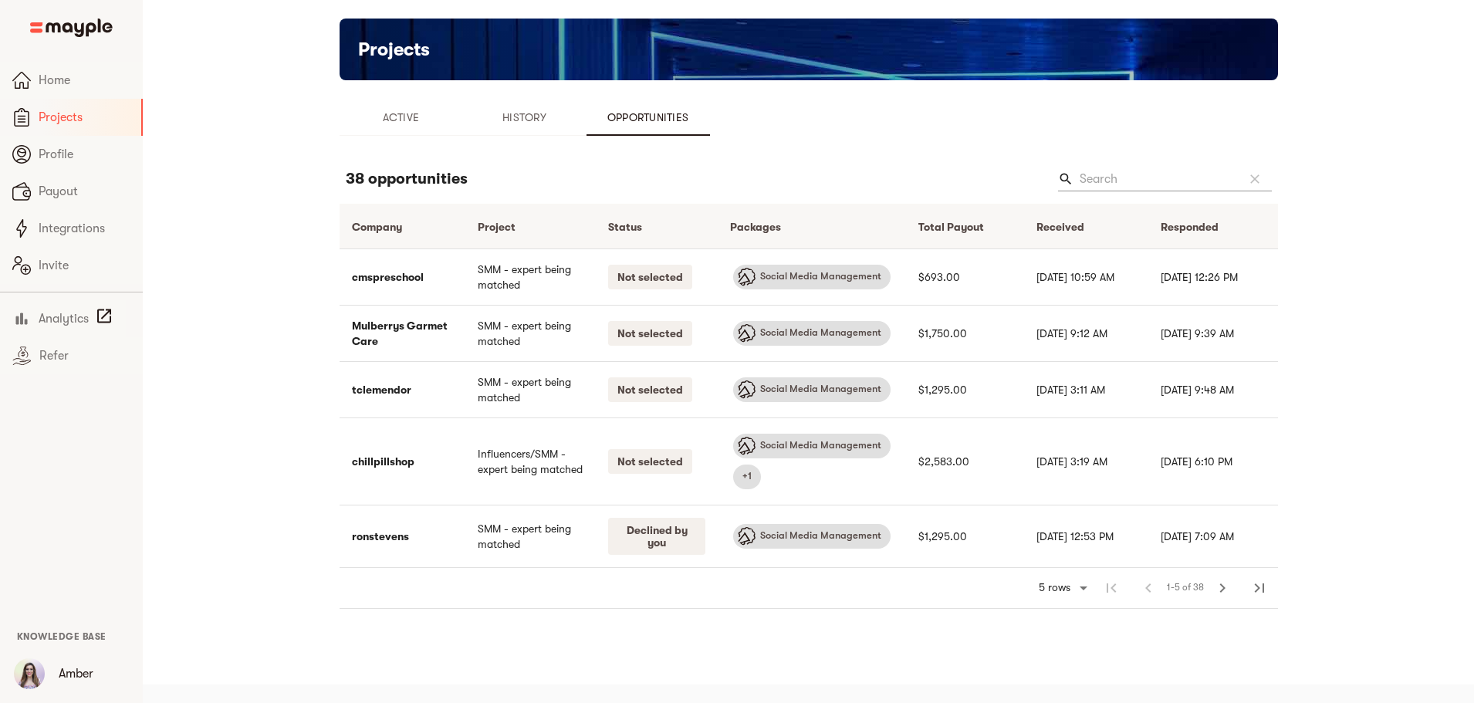
click at [463, 102] on button "History" at bounding box center [524, 117] width 123 height 37
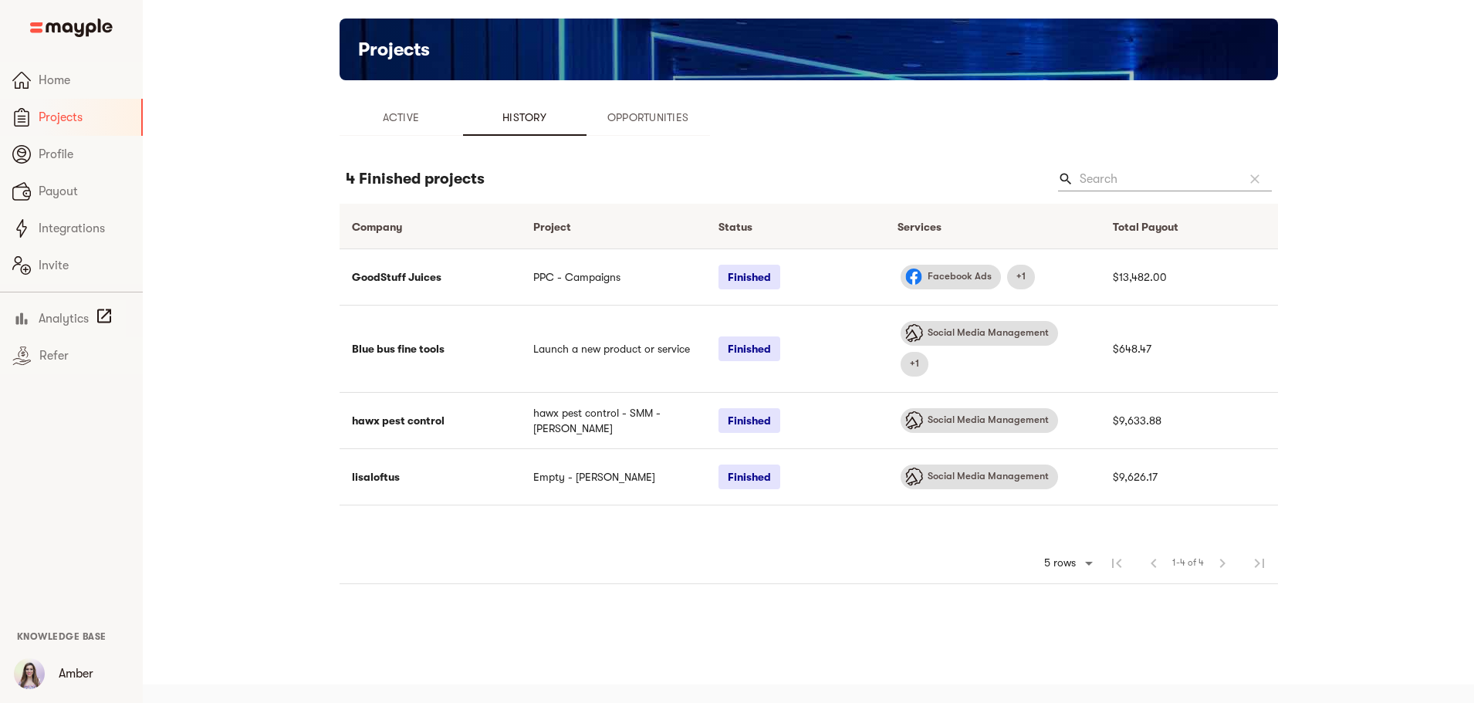
click at [472, 120] on span "History" at bounding box center [524, 117] width 105 height 19
click at [104, 77] on span "Home" at bounding box center [85, 80] width 92 height 19
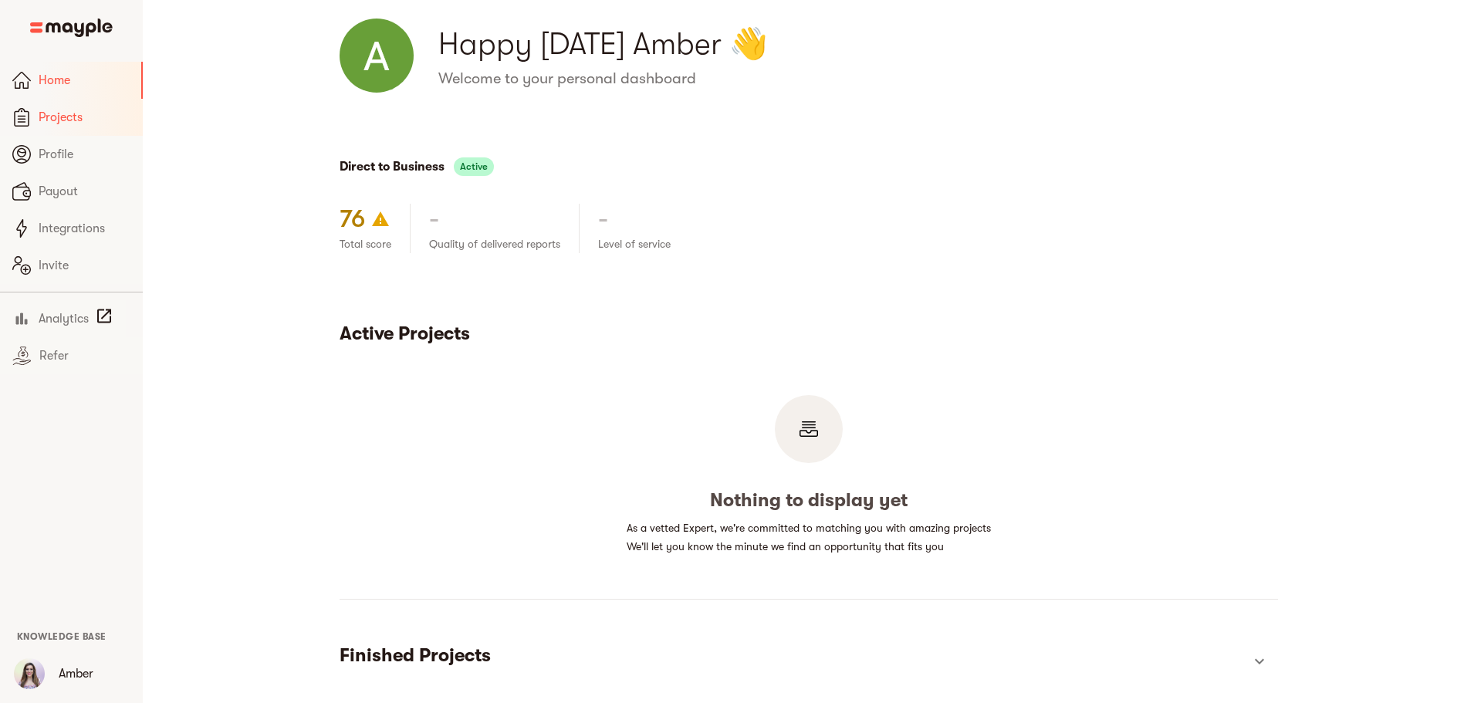
click at [69, 117] on span "Projects" at bounding box center [85, 117] width 92 height 19
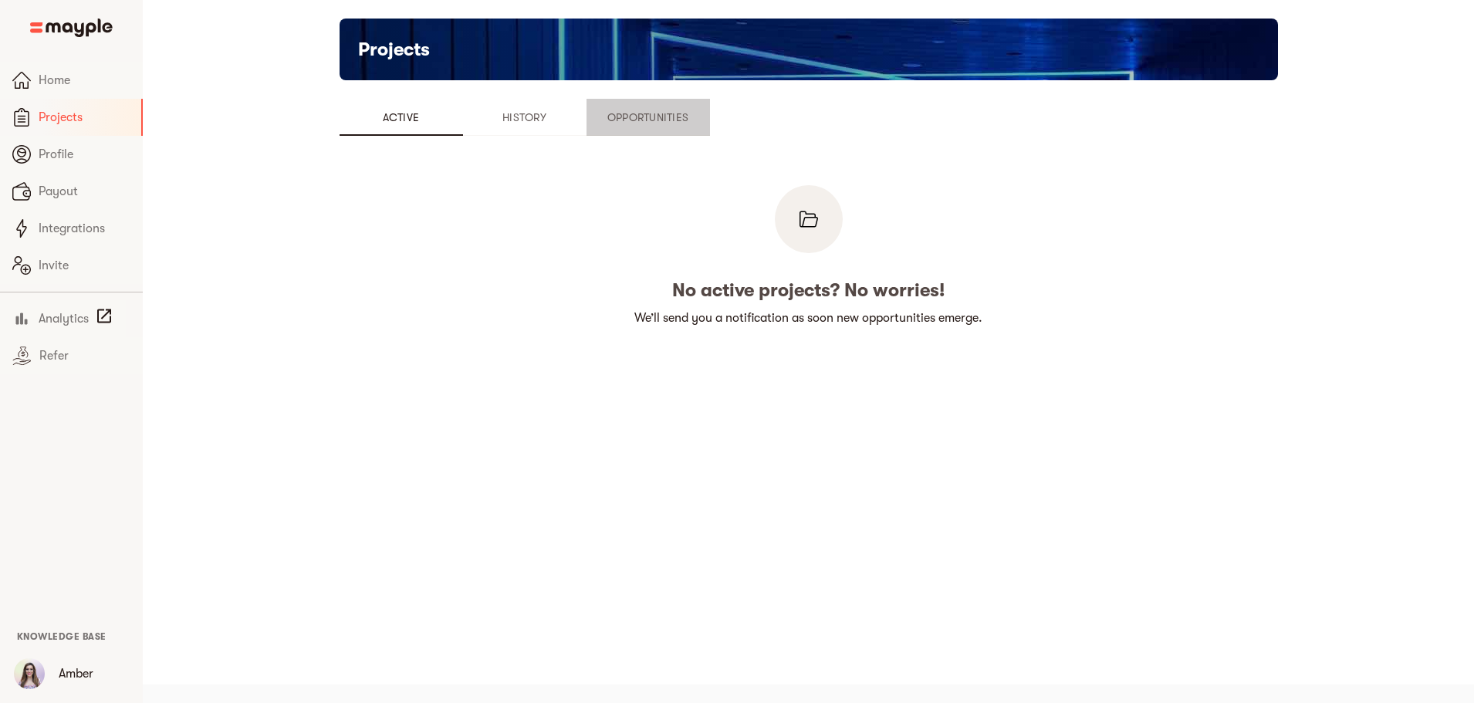
click at [587, 131] on button "Opportunities" at bounding box center [648, 117] width 123 height 37
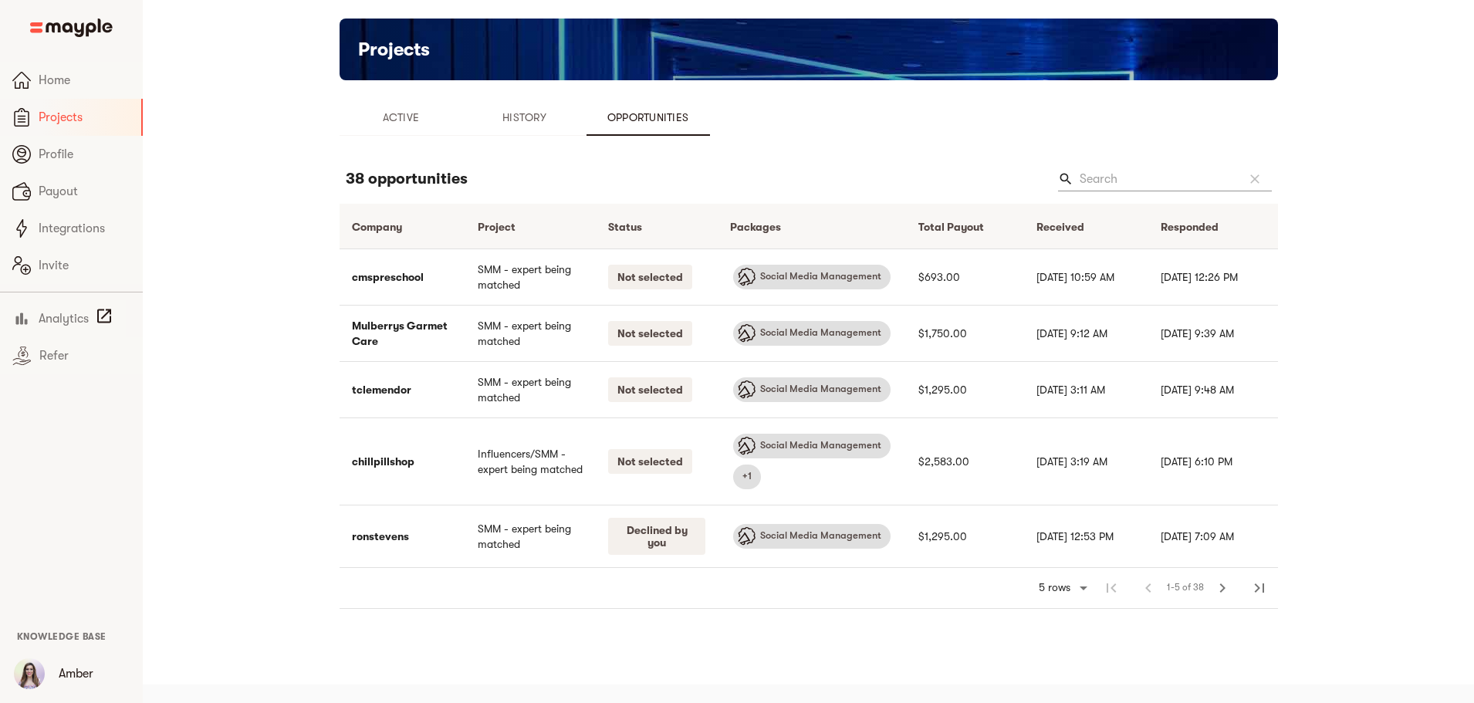
click at [463, 134] on button "History" at bounding box center [524, 117] width 123 height 37
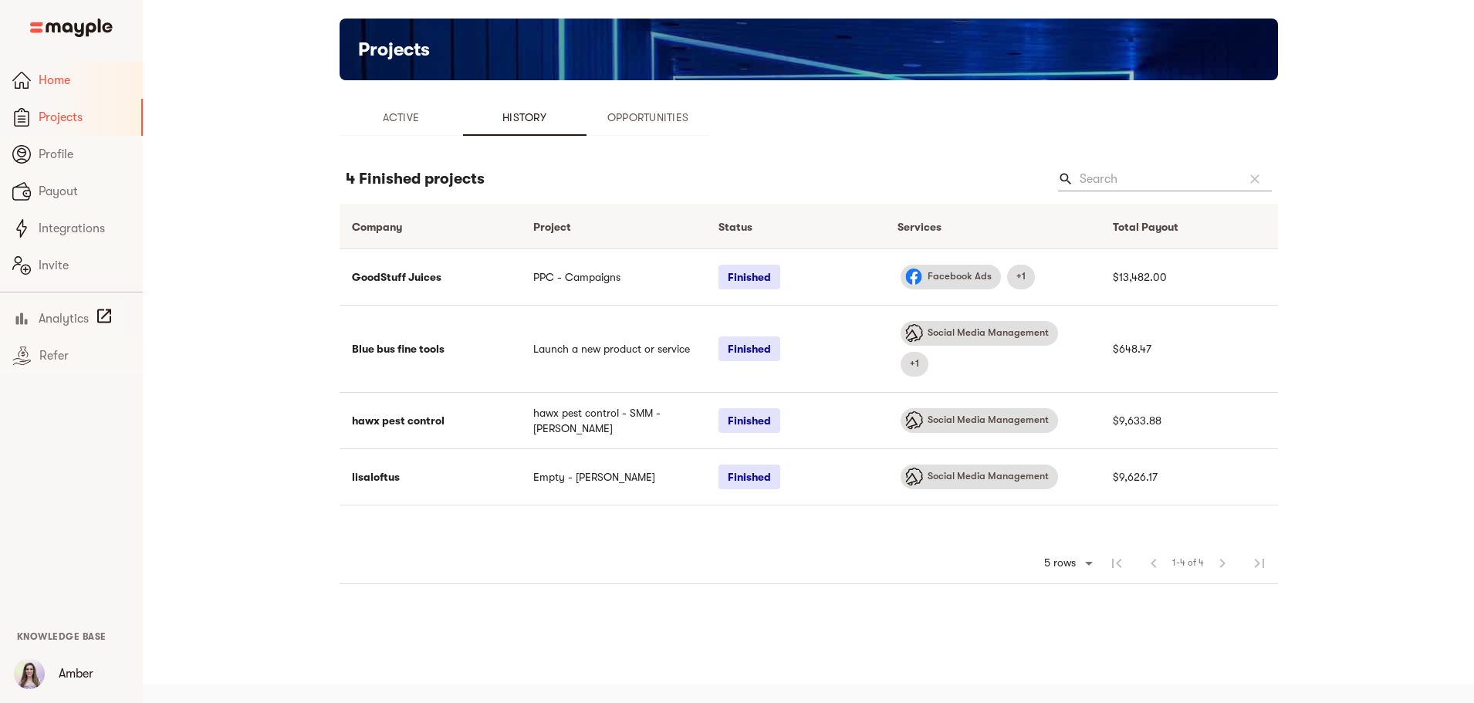
click at [99, 78] on span "Home" at bounding box center [85, 80] width 92 height 19
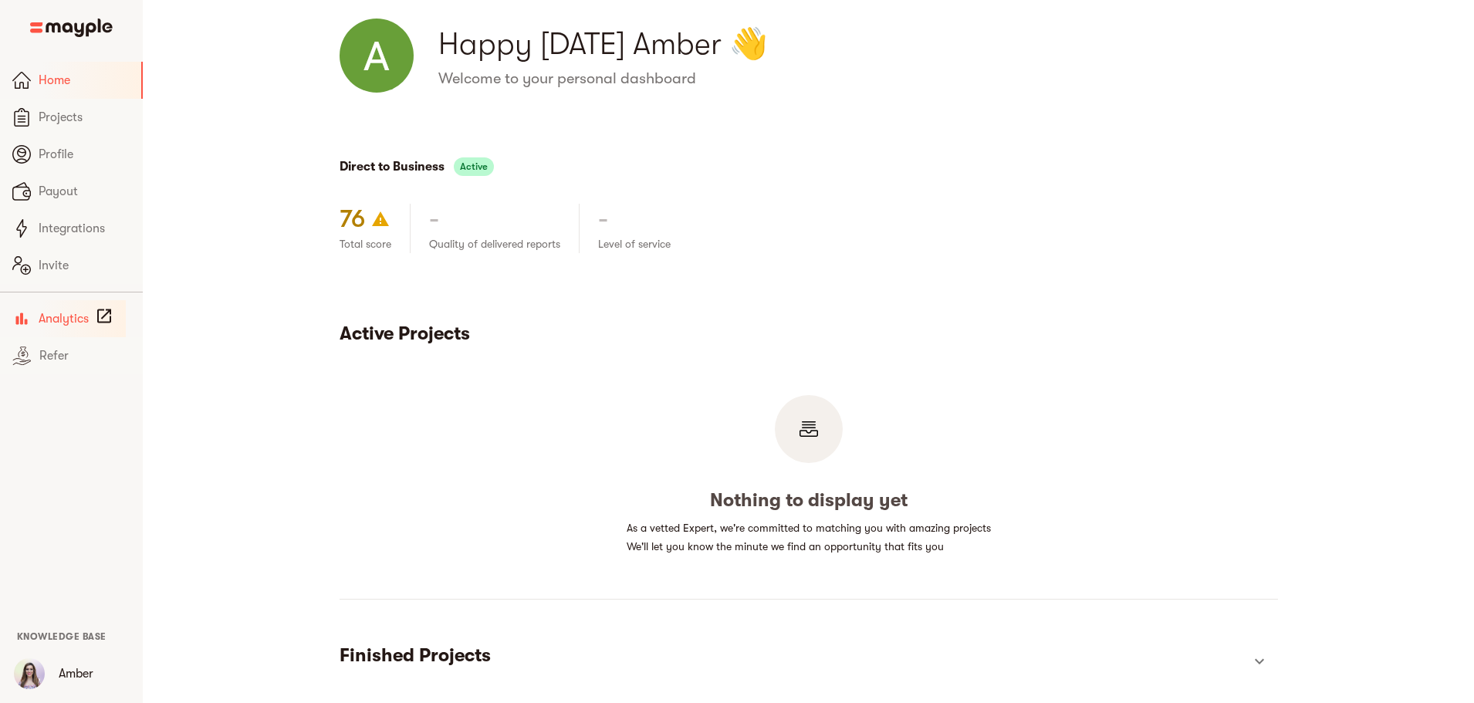
click at [88, 312] on span "Analytics" at bounding box center [64, 318] width 50 height 19
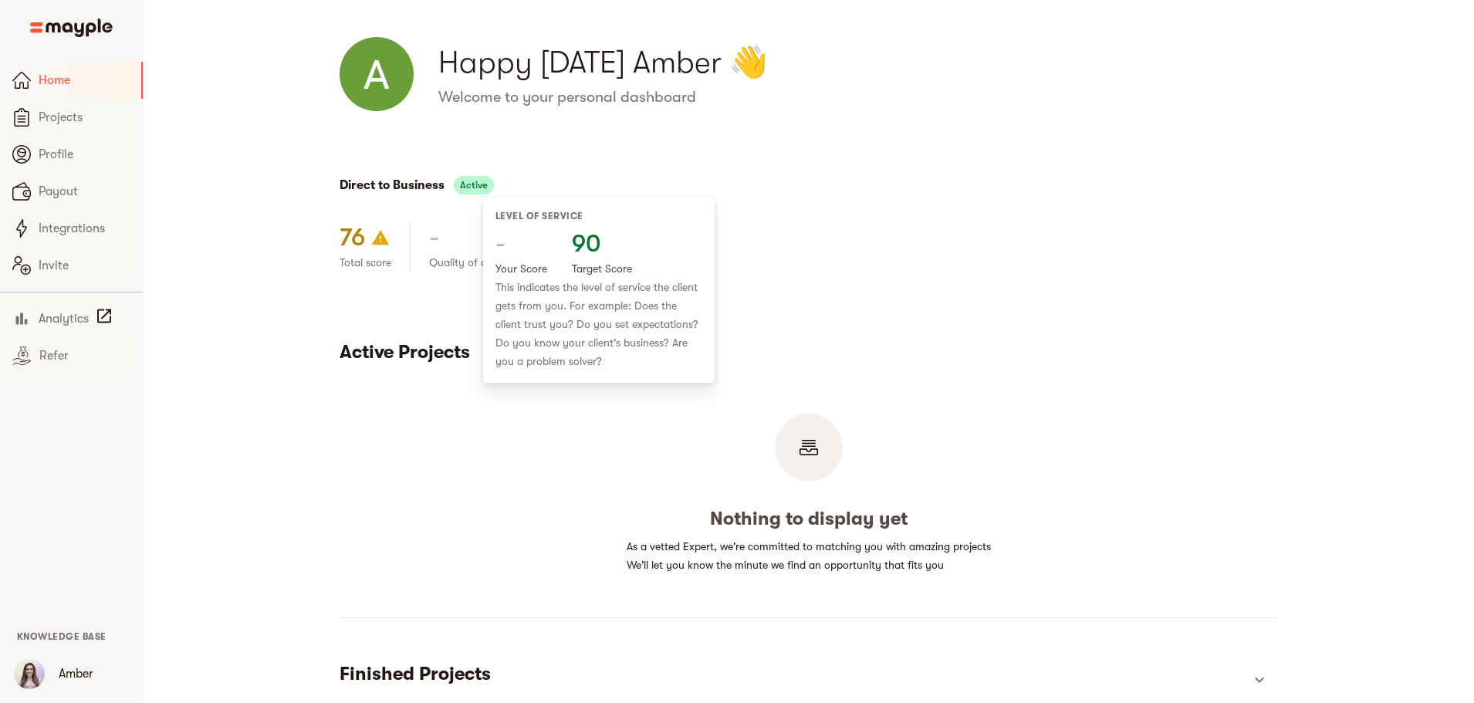
click at [672, 203] on div "Level of service - Your Score 90 Target Score This indicates the level of servi…" at bounding box center [599, 290] width 232 height 185
click at [712, 174] on div "Direct to Business Active" at bounding box center [809, 185] width 938 height 49
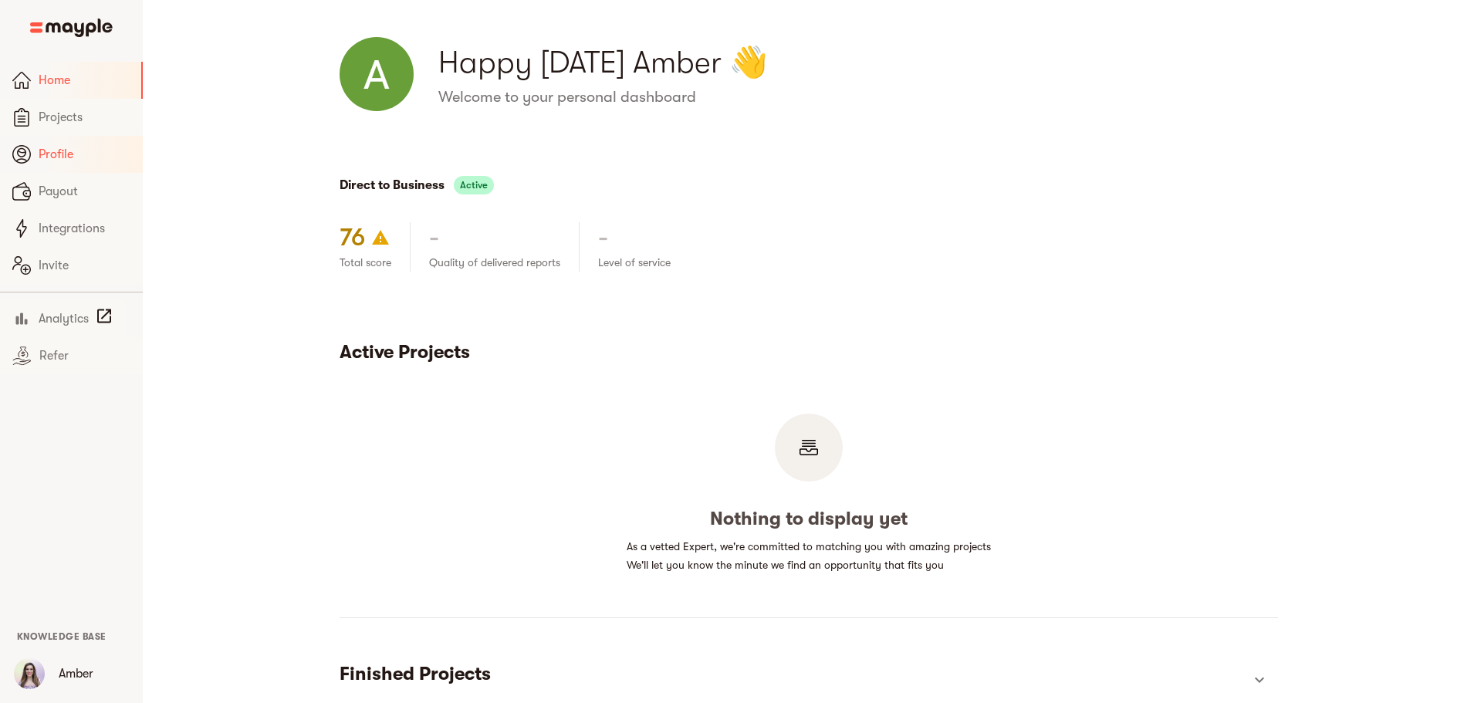
click at [74, 158] on span "Profile" at bounding box center [85, 154] width 92 height 19
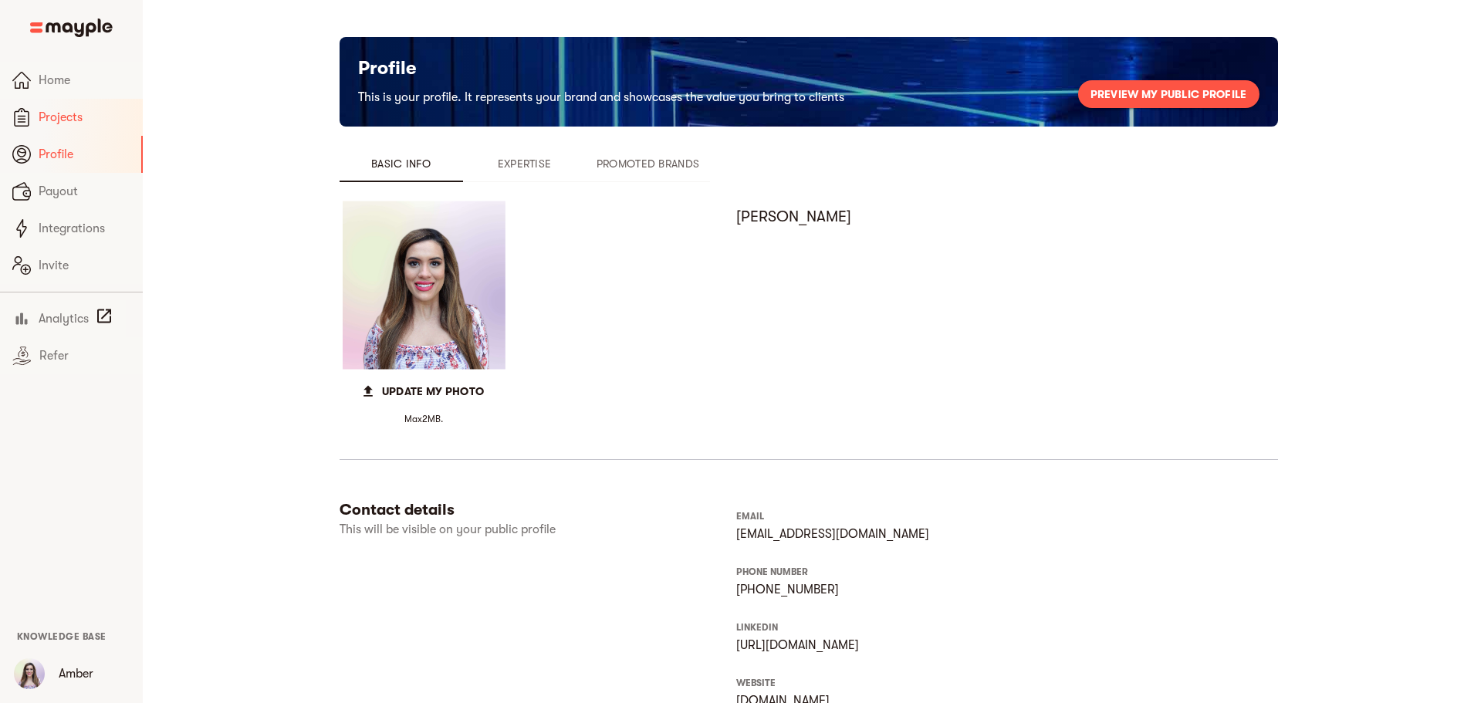
click at [96, 119] on span "Projects" at bounding box center [85, 117] width 92 height 19
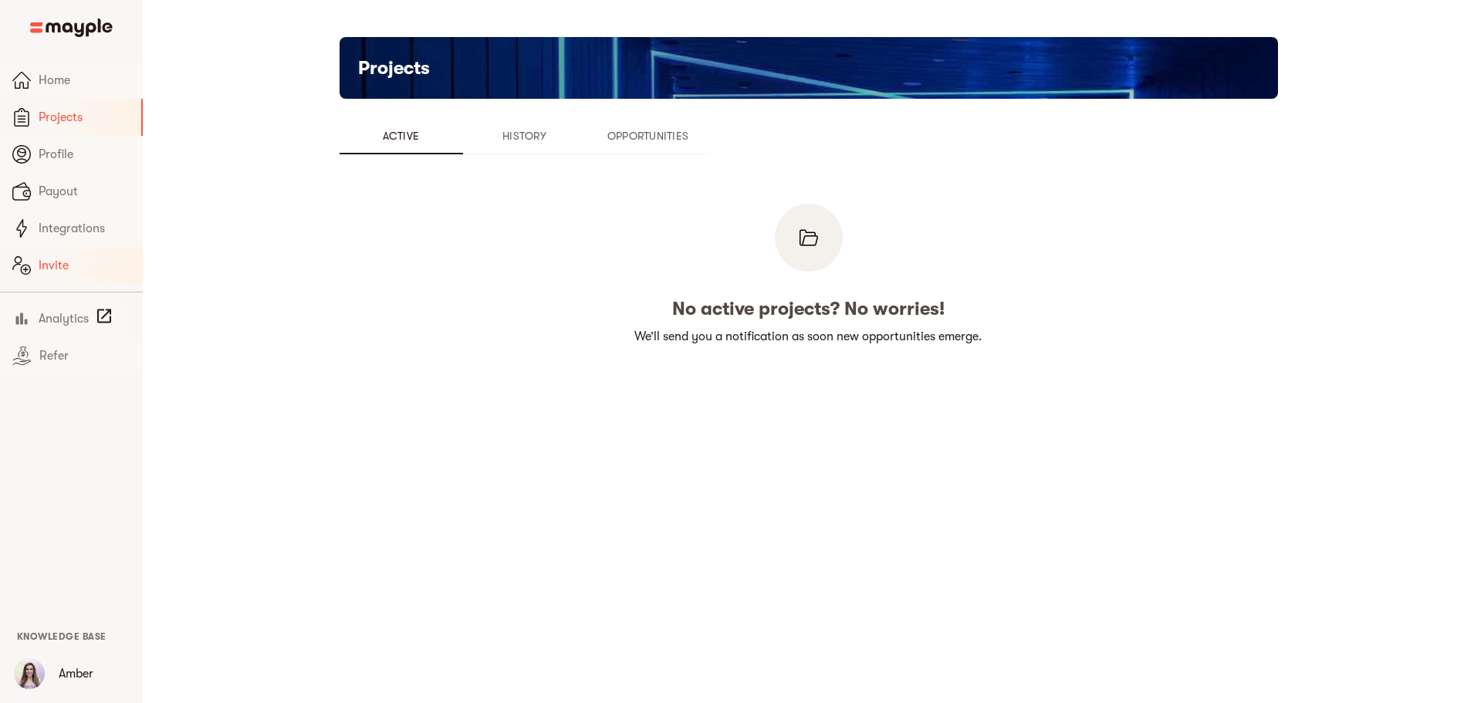
click at [69, 267] on span "Invite" at bounding box center [85, 265] width 92 height 19
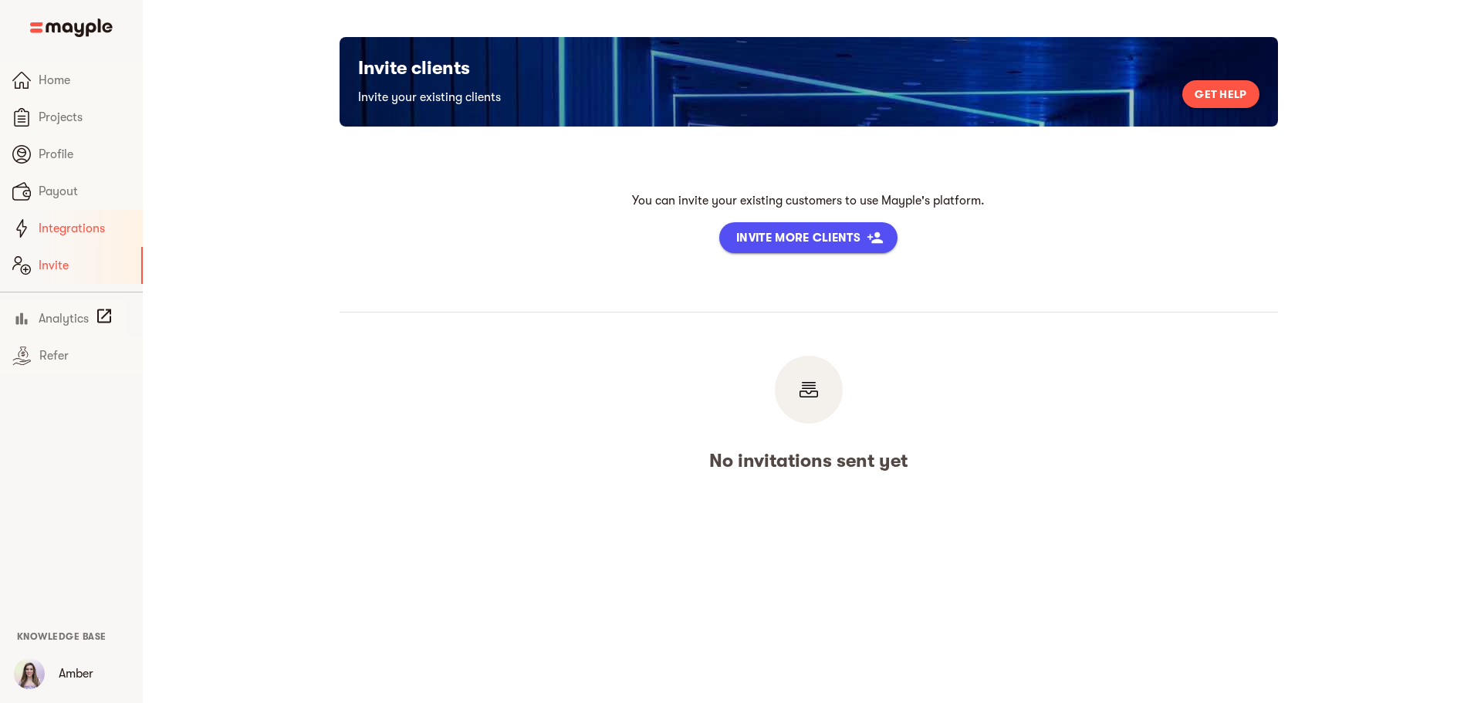
click at [76, 232] on span "Integrations" at bounding box center [85, 228] width 92 height 19
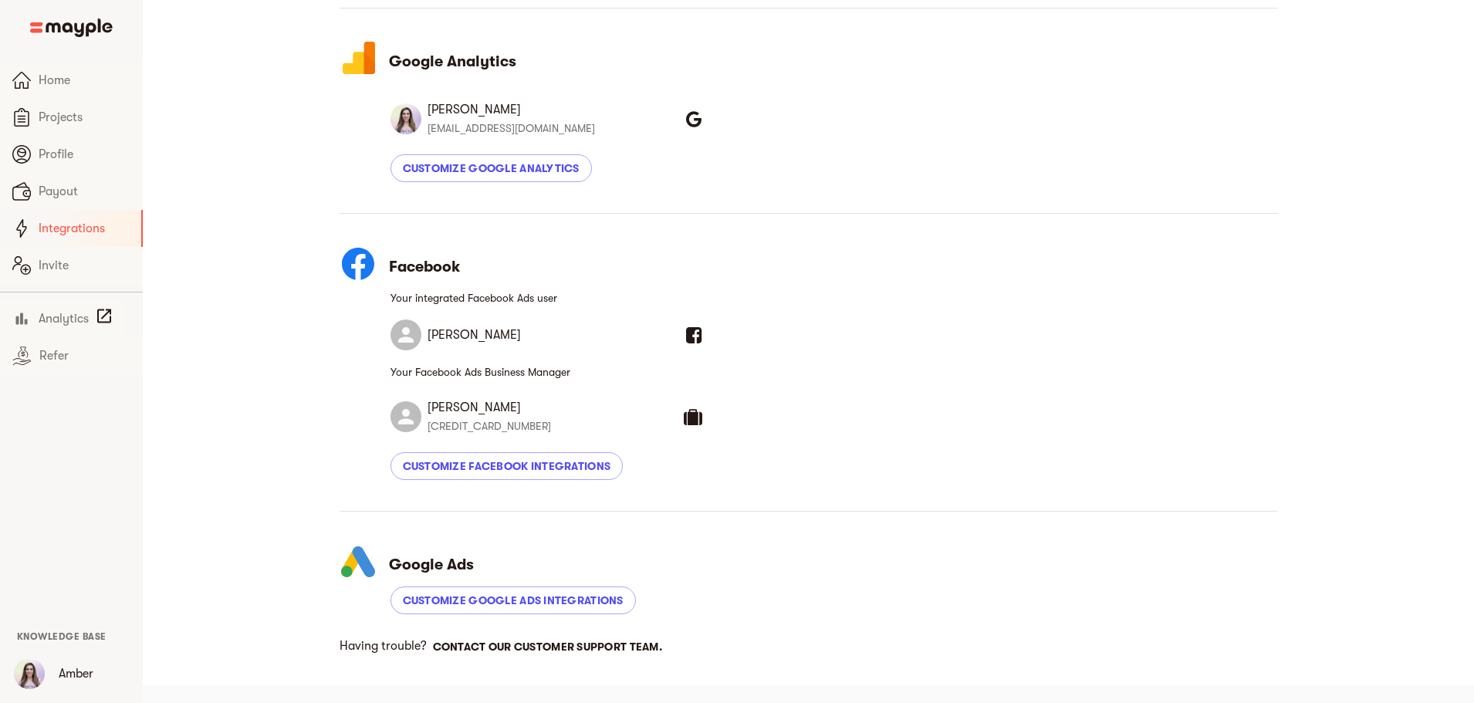
scroll to position [271, 0]
click at [54, 273] on span "Invite" at bounding box center [85, 265] width 92 height 19
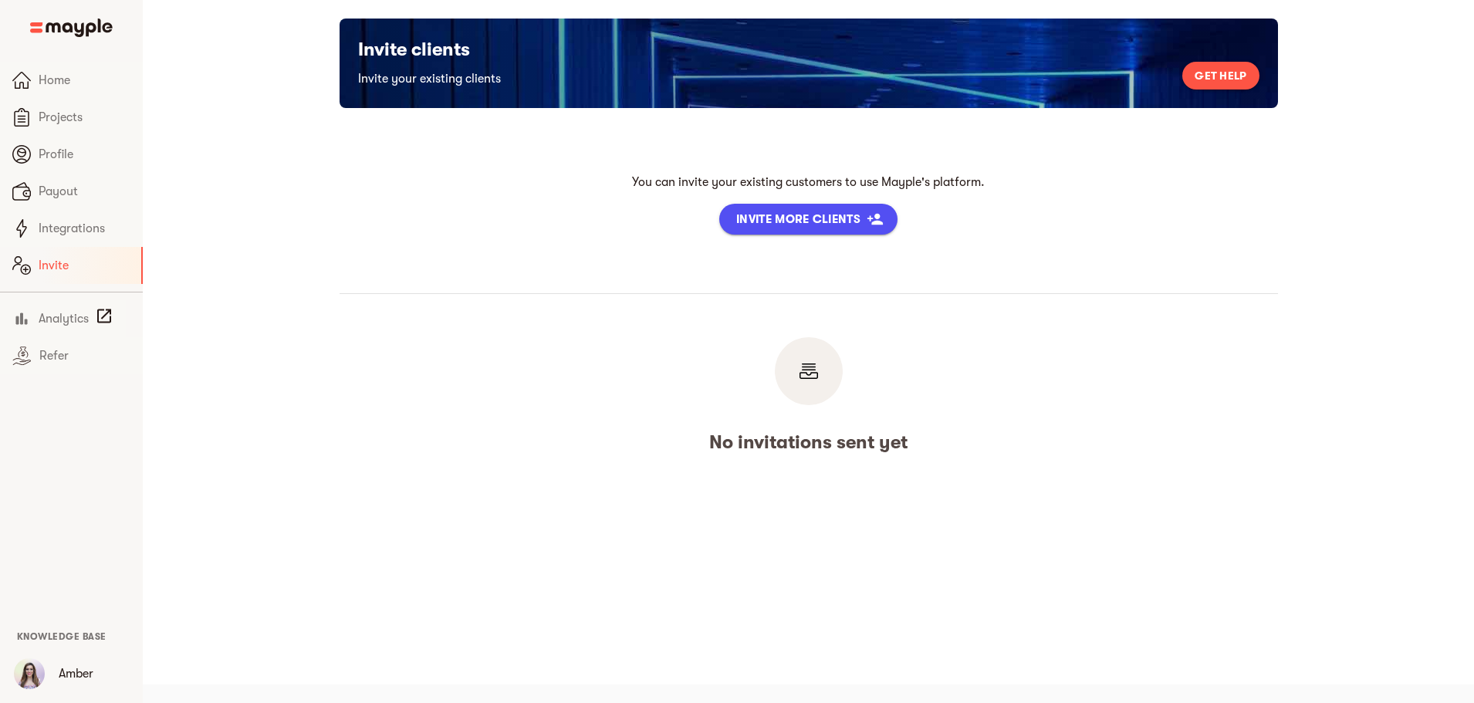
scroll to position [19, 0]
click at [93, 215] on link "Integrations" at bounding box center [71, 228] width 143 height 37
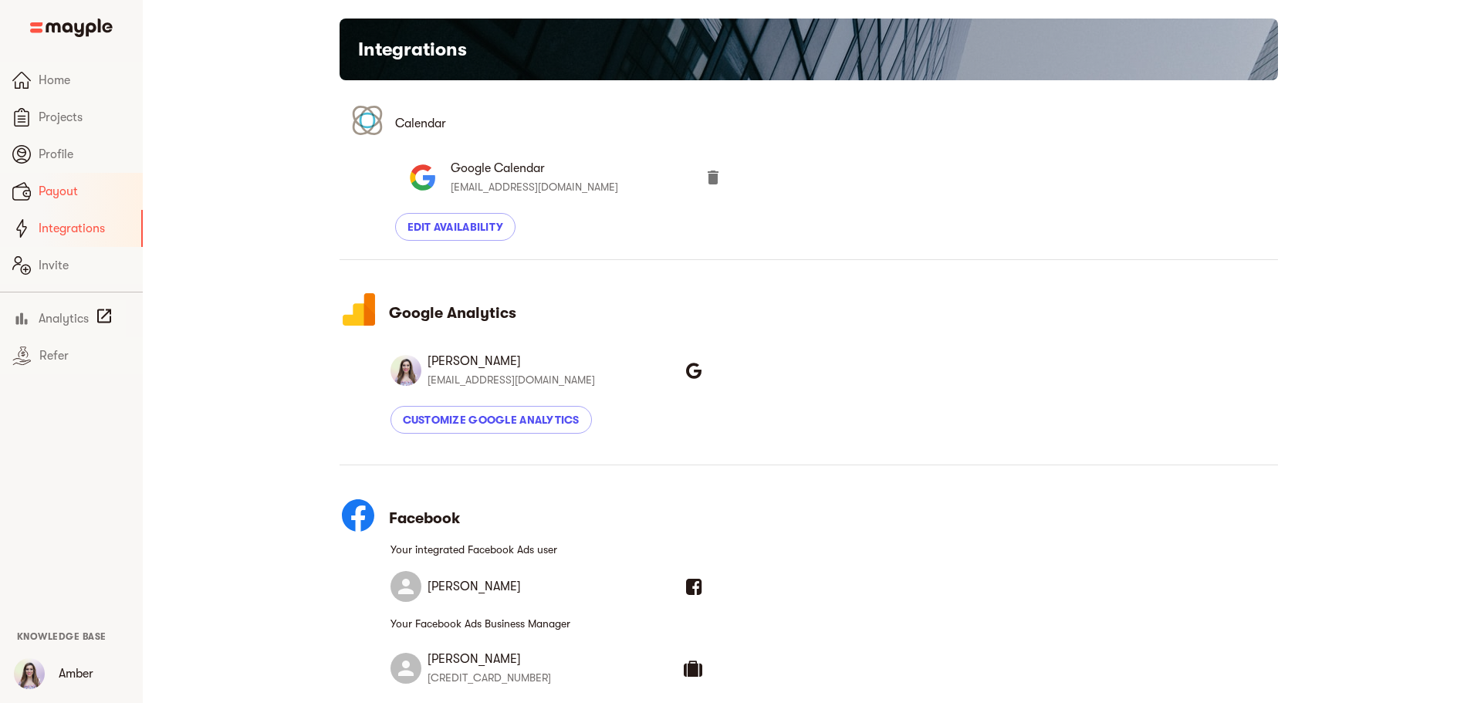
click at [90, 192] on span "Payout" at bounding box center [85, 191] width 92 height 19
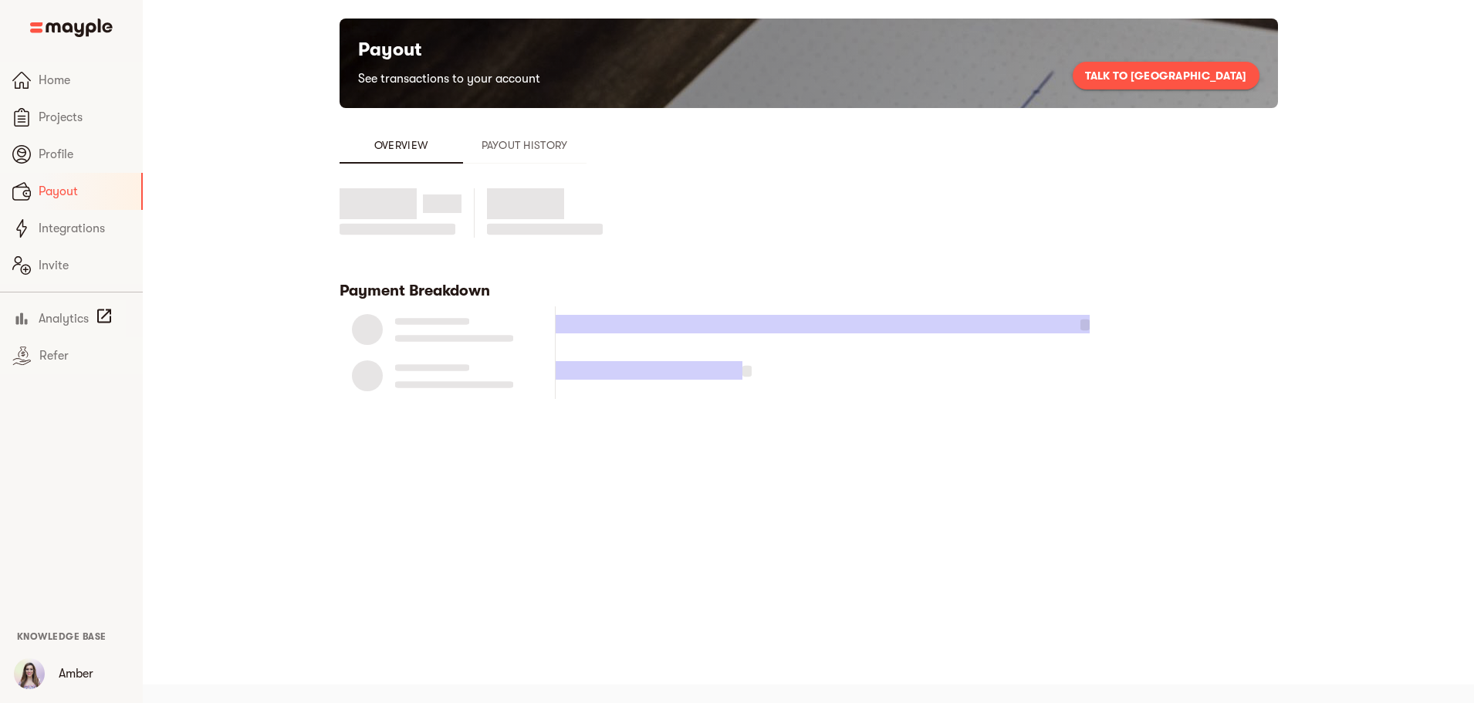
click at [90, 178] on link "Payout" at bounding box center [71, 191] width 143 height 37
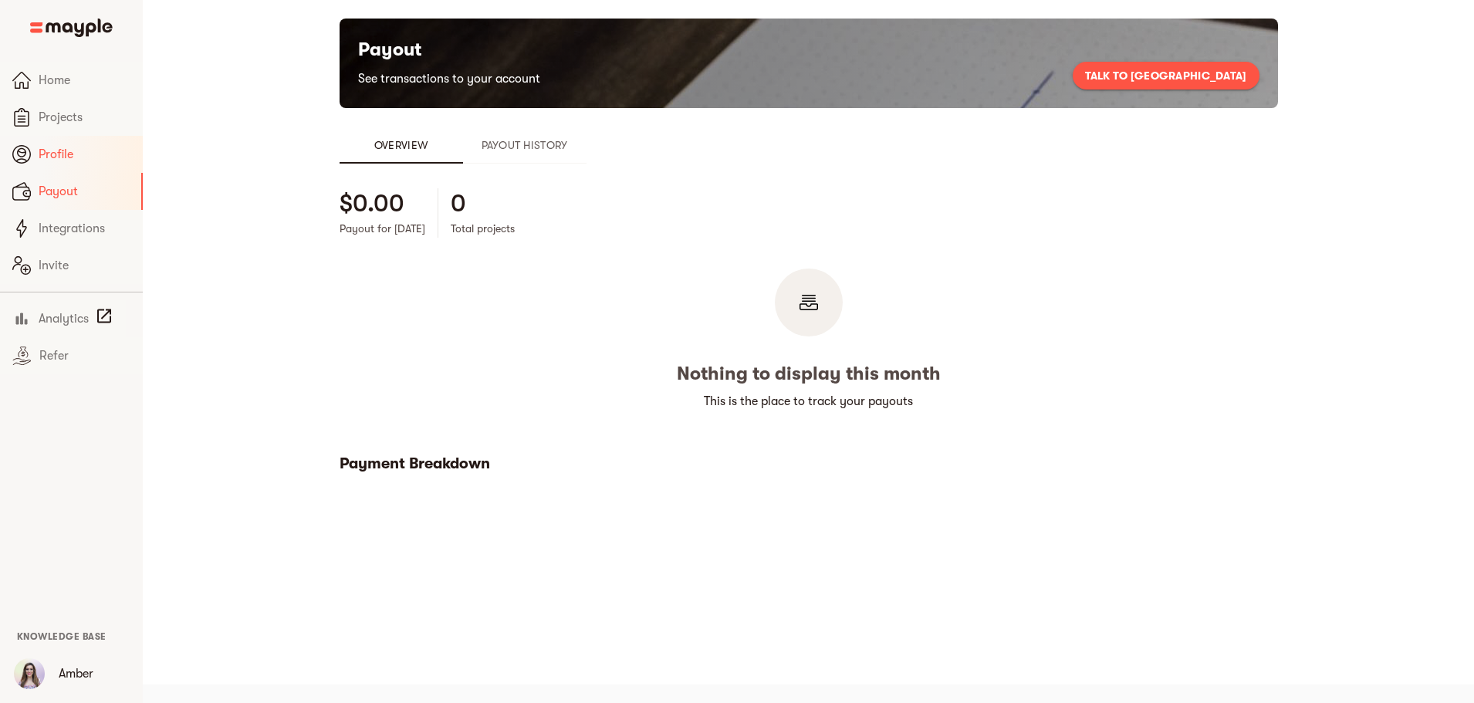
click at [93, 164] on link "Profile" at bounding box center [71, 154] width 143 height 37
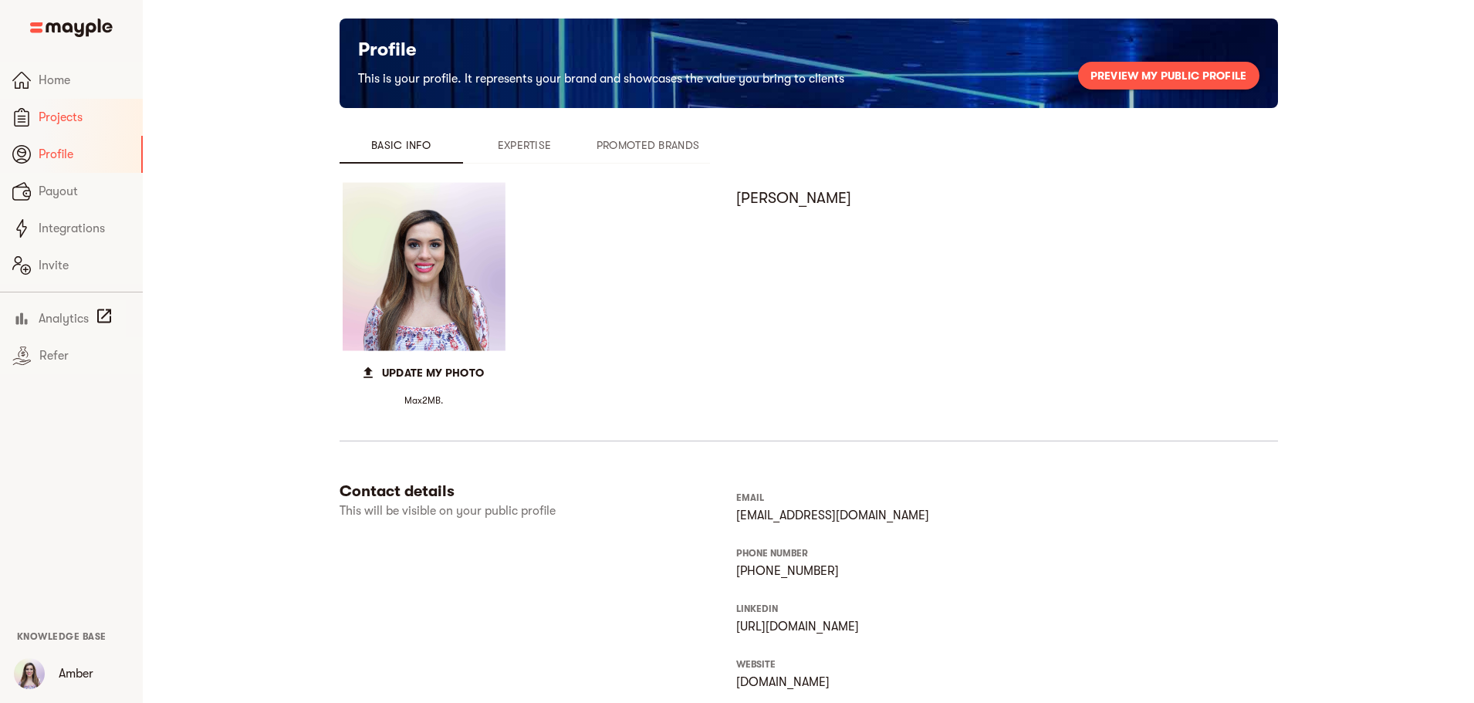
click at [94, 127] on link "Projects" at bounding box center [71, 117] width 143 height 37
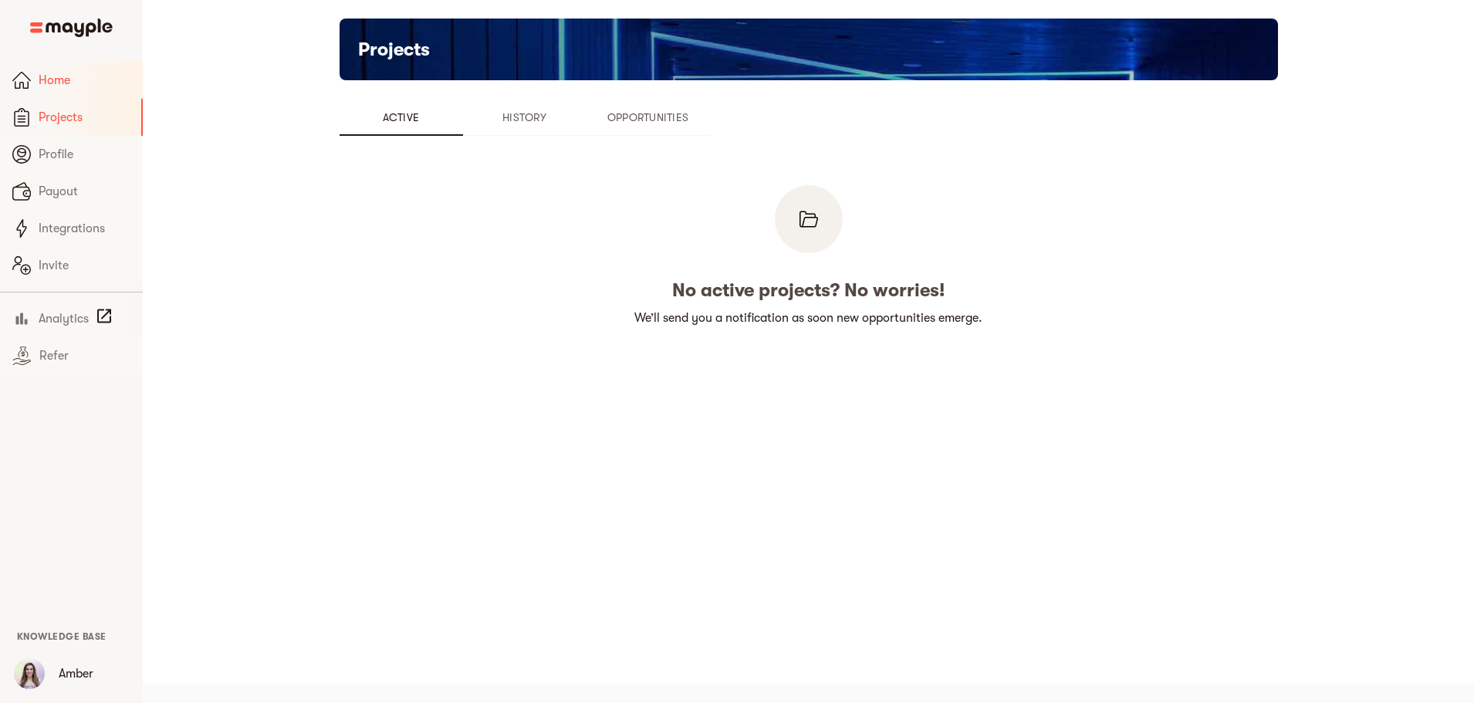
click at [89, 96] on link "Home" at bounding box center [71, 80] width 143 height 37
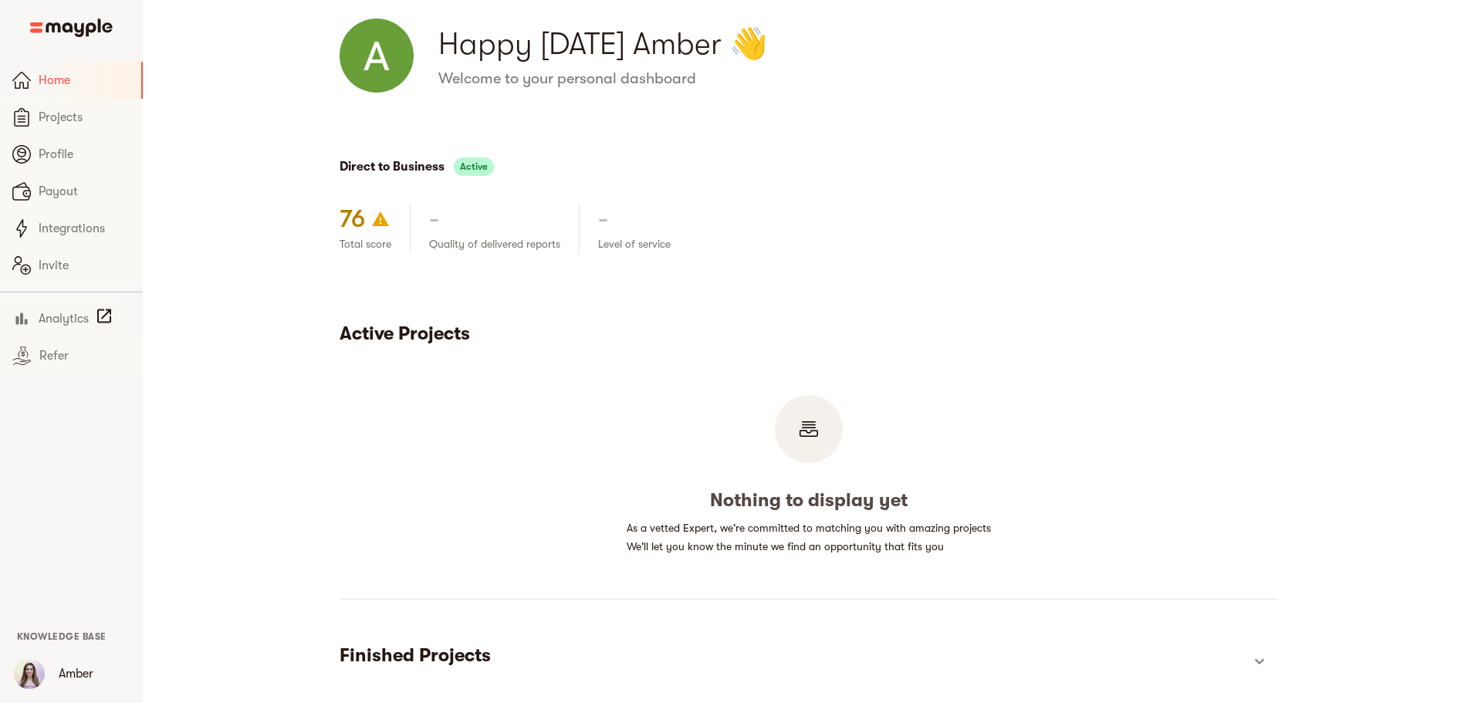
click at [442, 93] on div "Direct to Business Active 76 Total score - Quality of delivered reports - Level…" at bounding box center [808, 420] width 1331 height 655
click at [340, 83] on img at bounding box center [377, 56] width 74 height 74
